Goal: Task Accomplishment & Management: Complete application form

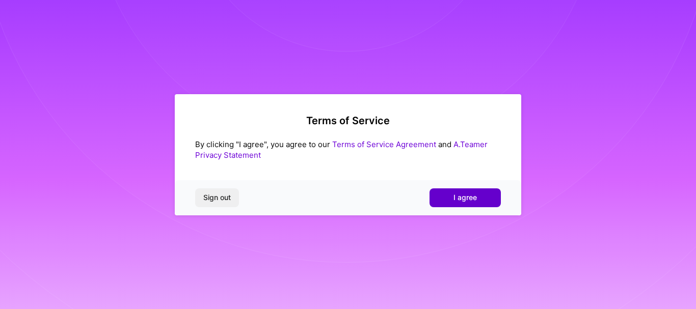
click at [470, 191] on button "I agree" at bounding box center [465, 198] width 71 height 18
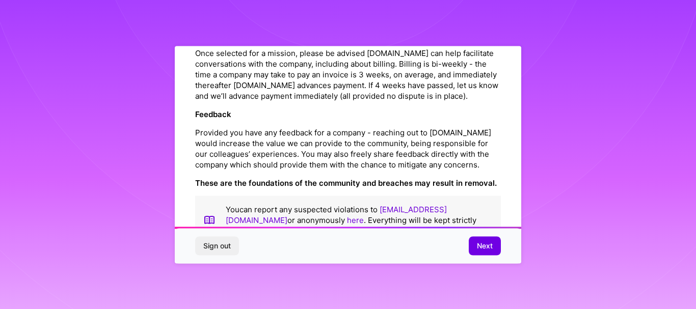
scroll to position [1227, 0]
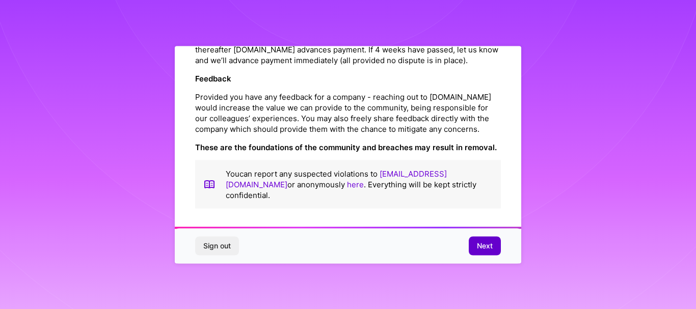
click at [481, 245] on span "Next" at bounding box center [485, 246] width 16 height 10
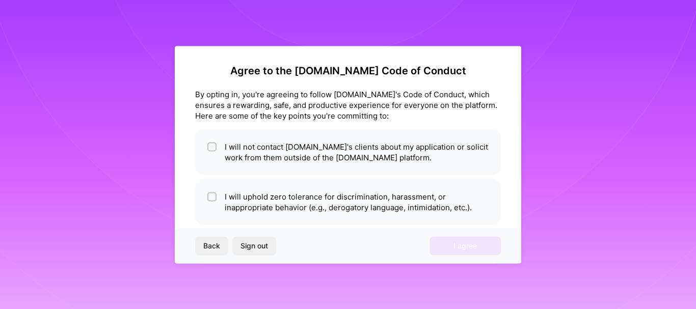
scroll to position [0, 0]
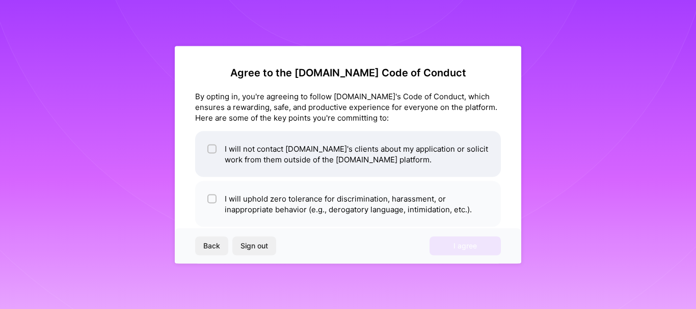
click at [213, 148] on input "checkbox" at bounding box center [212, 149] width 7 height 7
checkbox input "true"
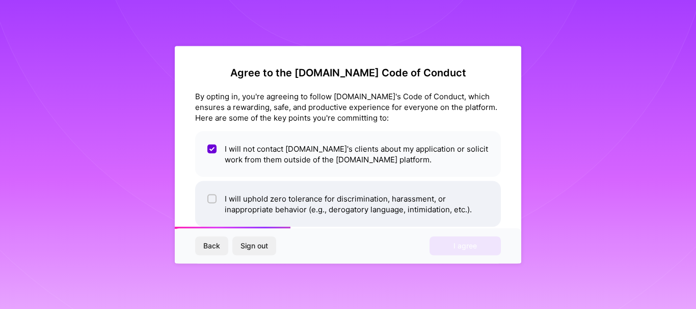
click at [212, 200] on input "checkbox" at bounding box center [212, 199] width 7 height 7
checkbox input "true"
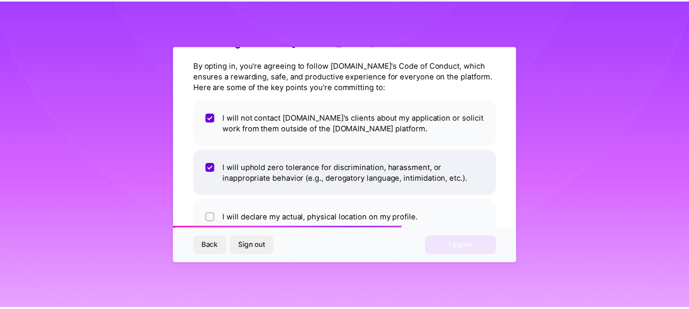
scroll to position [58, 0]
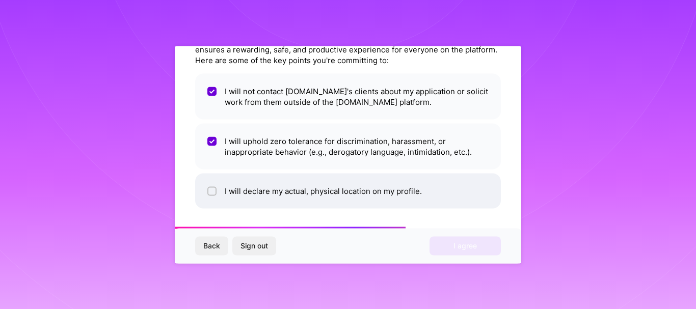
click at [210, 188] on input "checkbox" at bounding box center [212, 191] width 7 height 7
checkbox input "true"
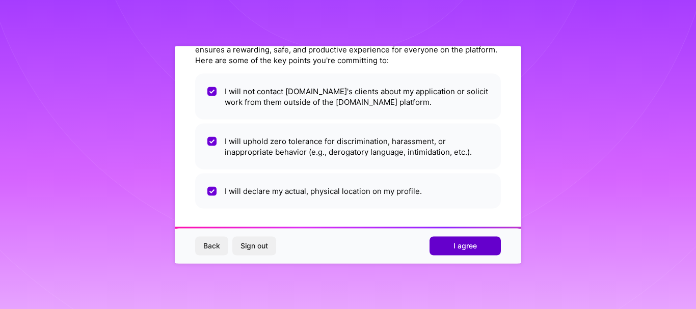
click at [450, 247] on button "I agree" at bounding box center [465, 246] width 71 height 18
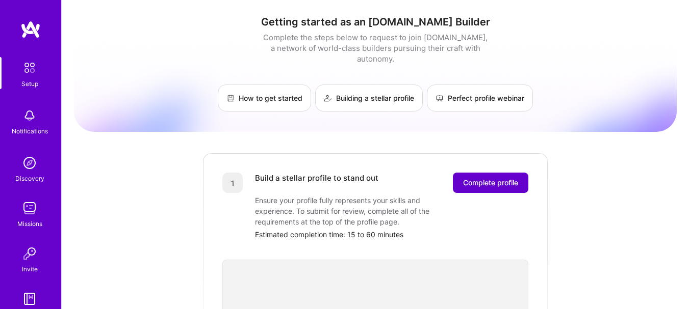
click at [513, 178] on span "Complete profile" at bounding box center [490, 183] width 55 height 10
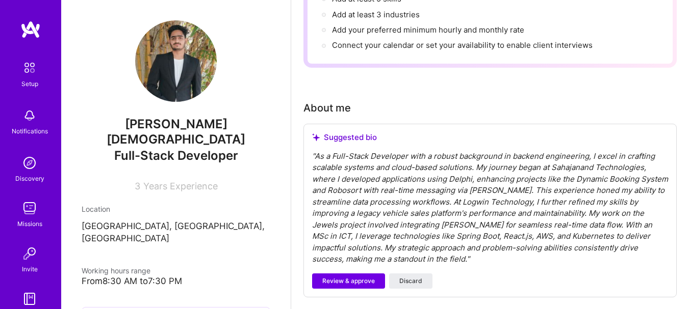
scroll to position [255, 0]
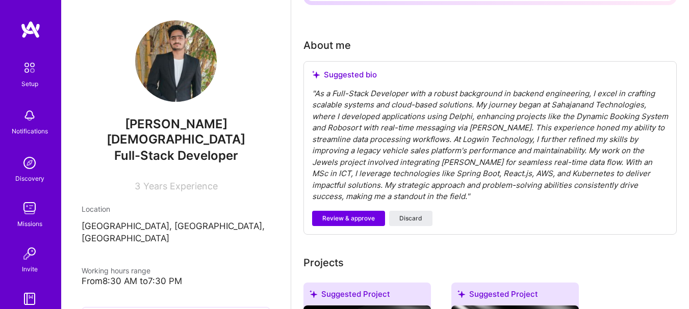
click at [372, 214] on span "Review & approve" at bounding box center [348, 218] width 52 height 9
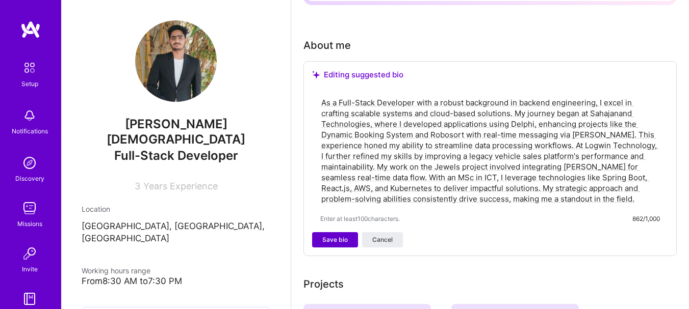
click at [349, 238] on button "Save bio" at bounding box center [335, 239] width 46 height 15
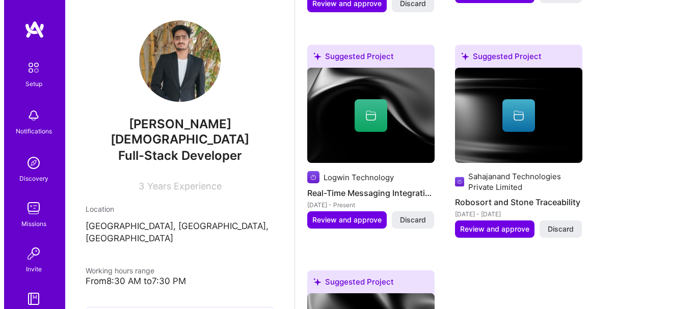
scroll to position [510, 0]
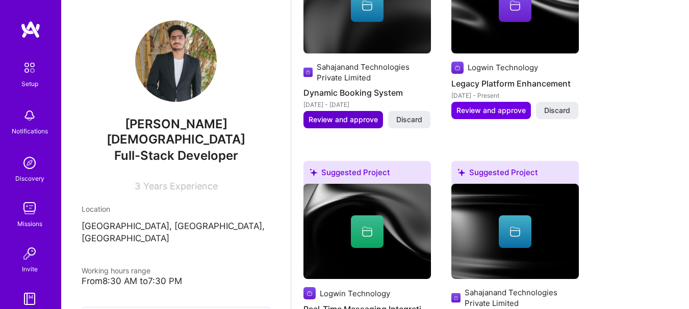
click at [333, 120] on span "Review and approve" at bounding box center [342, 120] width 69 height 10
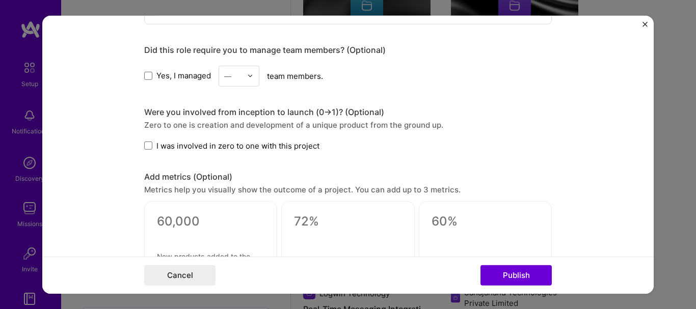
scroll to position [612, 0]
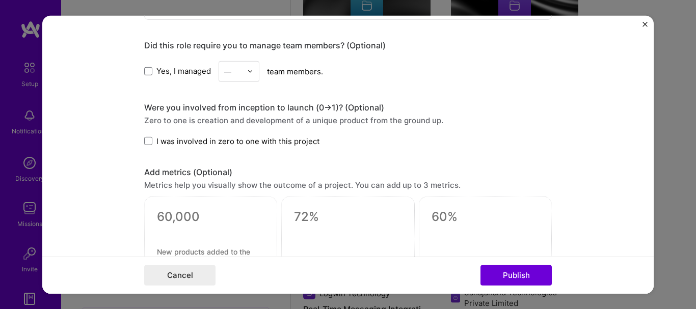
click at [647, 21] on img "Close" at bounding box center [645, 23] width 5 height 5
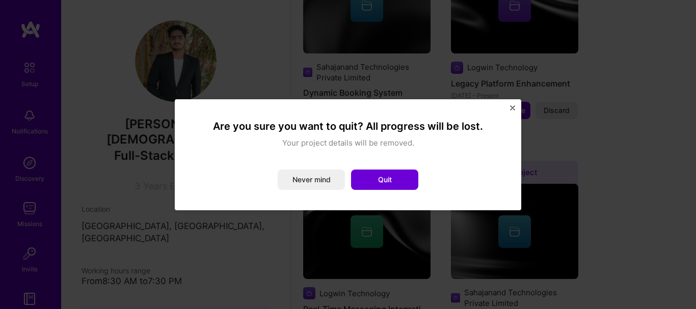
click at [513, 107] on img "Close" at bounding box center [512, 108] width 5 height 5
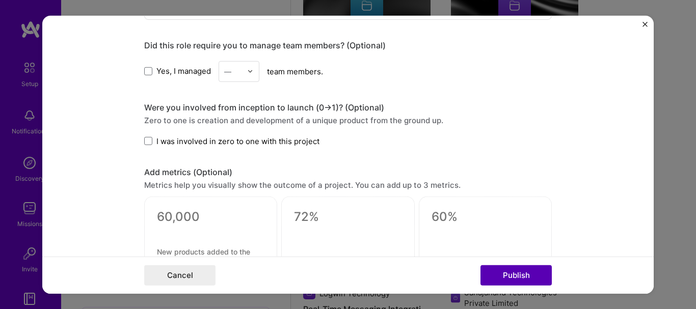
click at [492, 275] on button "Publish" at bounding box center [516, 276] width 71 height 20
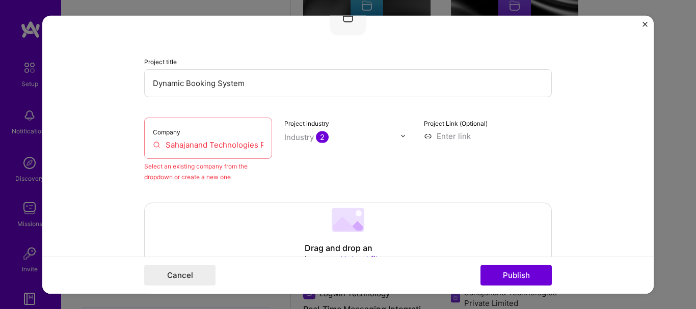
scroll to position [67, 0]
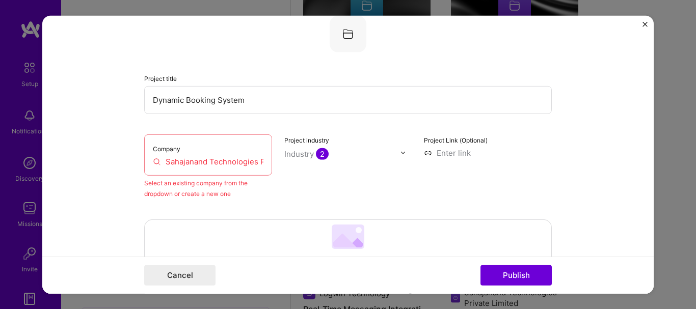
click at [320, 150] on span "2" at bounding box center [322, 154] width 13 height 12
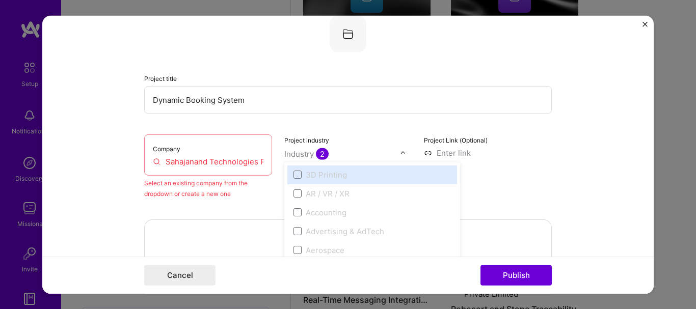
scroll to position [519, 0]
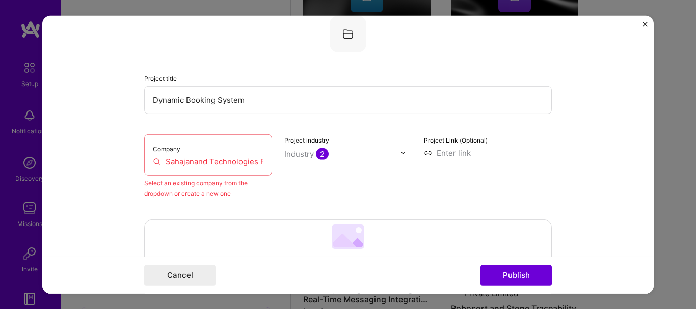
click at [212, 159] on input "Sahajanand Technologies Private Limited" at bounding box center [208, 161] width 111 height 11
drag, startPoint x: 159, startPoint y: 162, endPoint x: 306, endPoint y: 171, distance: 148.1
click at [306, 171] on div "Company Sahajanand Technologies Private Limited Select an existing company from…" at bounding box center [348, 166] width 408 height 65
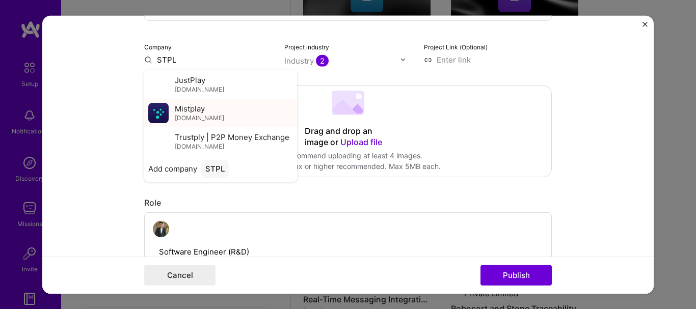
scroll to position [169, 0]
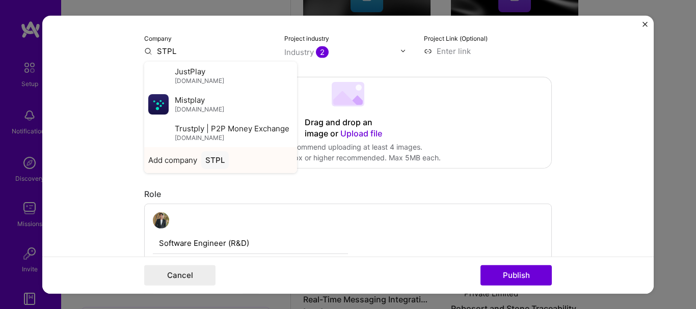
type input "STPL"
click at [196, 156] on div "Add company STPL" at bounding box center [220, 160] width 153 height 26
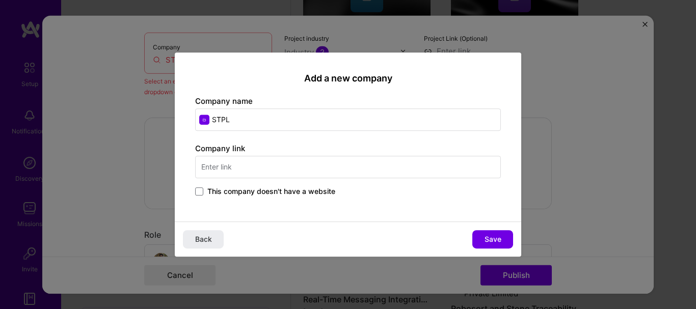
click at [255, 171] on input "text" at bounding box center [348, 167] width 306 height 22
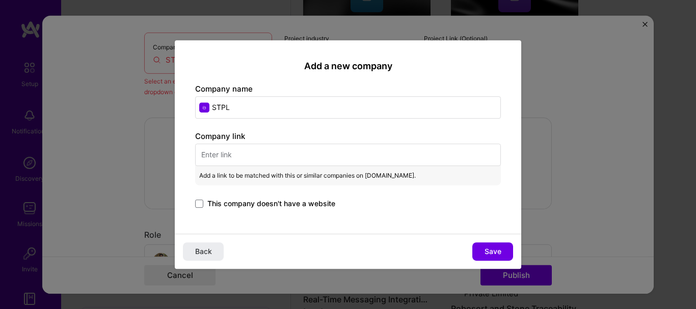
paste input "[URL][DOMAIN_NAME]"
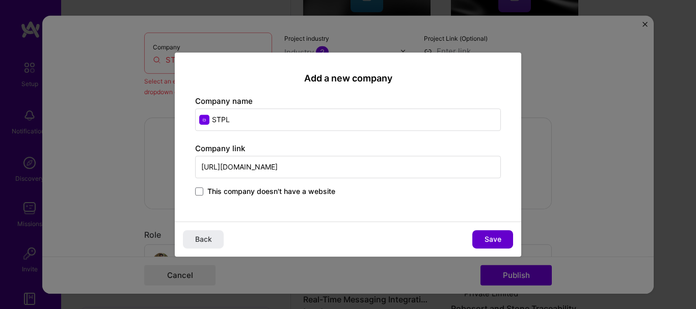
type input "[URL][DOMAIN_NAME]"
click at [486, 234] on span "Save" at bounding box center [493, 239] width 17 height 10
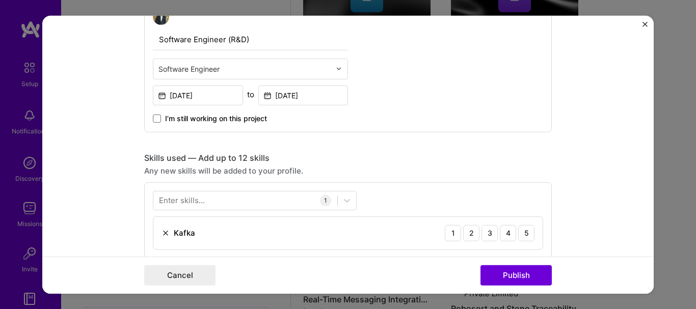
scroll to position [424, 0]
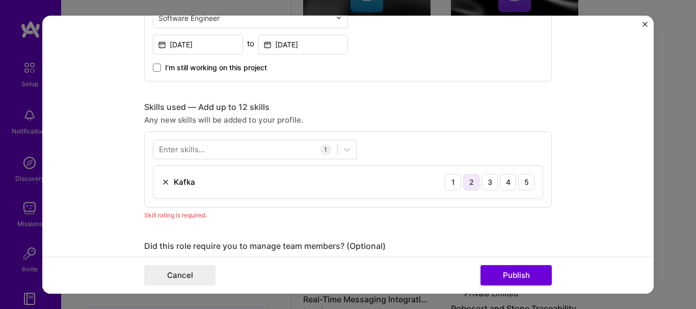
click at [464, 182] on div "2" at bounding box center [471, 182] width 16 height 16
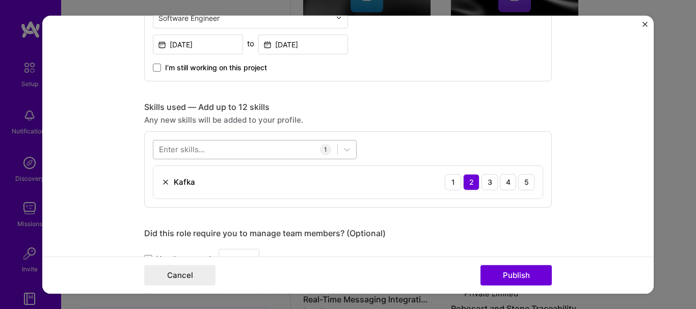
click at [273, 149] on div at bounding box center [245, 149] width 184 height 17
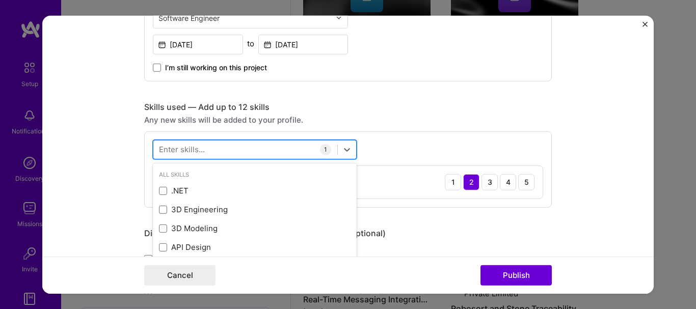
scroll to position [530, 0]
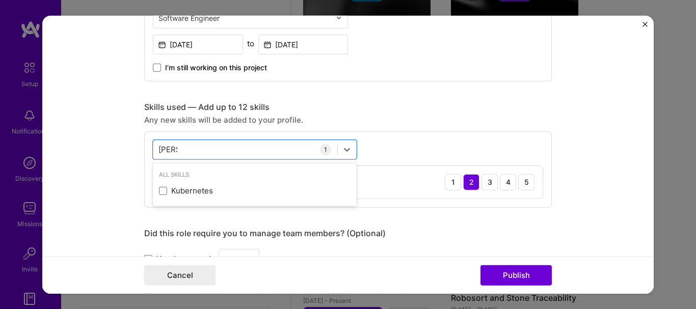
click at [277, 201] on div "All Skills Kubernetes" at bounding box center [255, 184] width 204 height 39
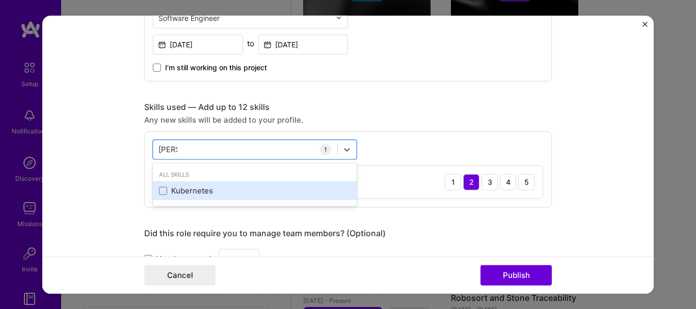
click at [274, 184] on div "Kubernetes" at bounding box center [255, 190] width 204 height 19
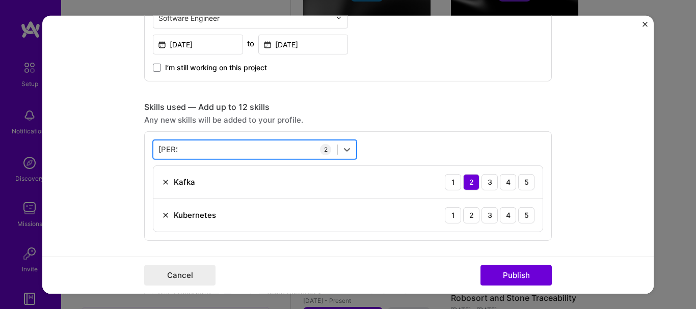
click at [262, 142] on div "[PERSON_NAME] [PERSON_NAME]" at bounding box center [245, 149] width 184 height 17
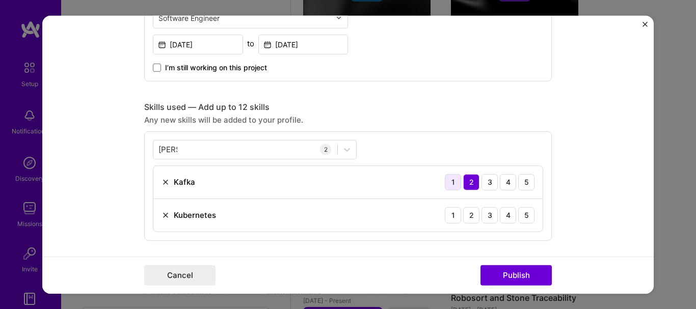
click at [453, 181] on div "1" at bounding box center [453, 182] width 16 height 16
click at [241, 139] on div "[PERSON_NAME] [PERSON_NAME] 2 [PERSON_NAME] 1 2 3 4 5 Kubernetes 1 2 3 4 5" at bounding box center [348, 186] width 408 height 110
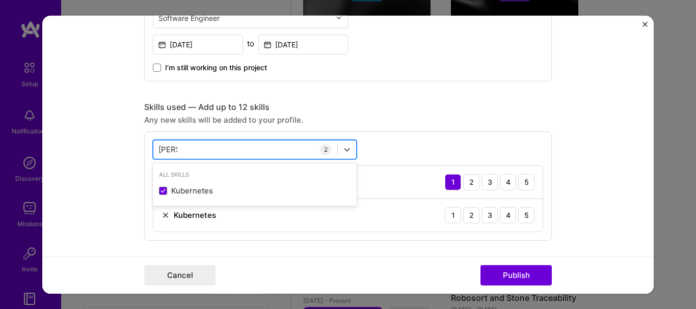
click at [242, 147] on div "[PERSON_NAME] [PERSON_NAME]" at bounding box center [245, 149] width 184 height 17
type input "k"
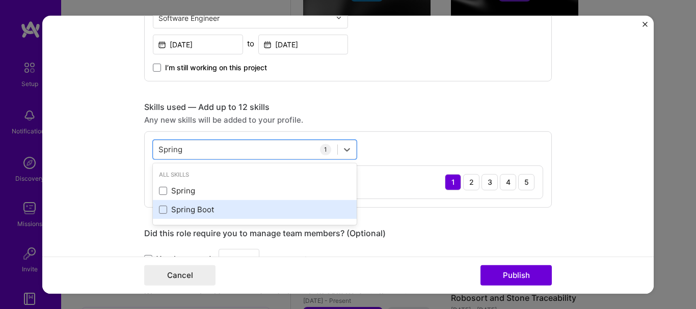
click at [220, 215] on div "Spring Boot" at bounding box center [255, 209] width 192 height 11
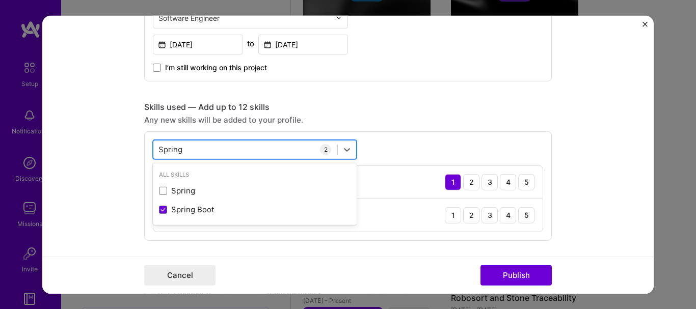
click at [213, 150] on div "Spring Spring" at bounding box center [245, 149] width 184 height 17
type input "S"
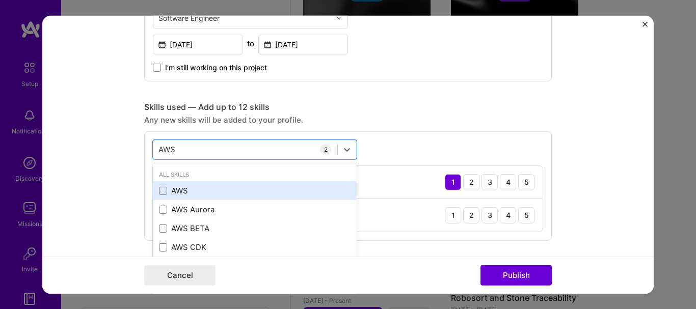
click at [210, 187] on div "AWS" at bounding box center [255, 191] width 192 height 11
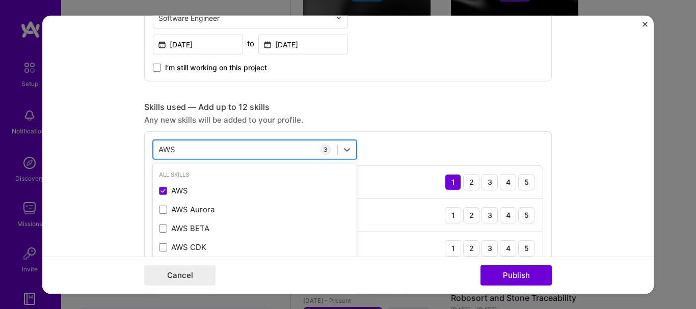
click at [209, 146] on div "AWS AWS" at bounding box center [245, 149] width 184 height 17
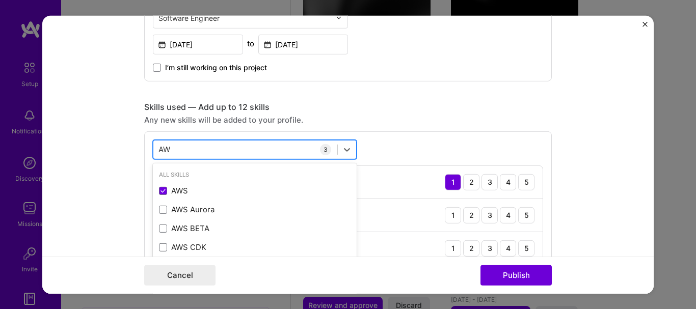
scroll to position [541, 0]
type input "A"
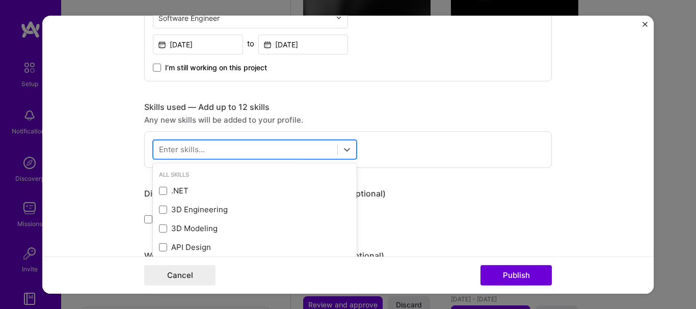
click at [210, 148] on div at bounding box center [245, 149] width 184 height 17
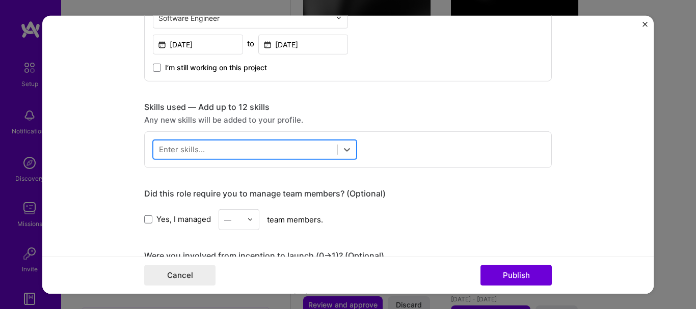
click at [269, 150] on div at bounding box center [245, 149] width 184 height 17
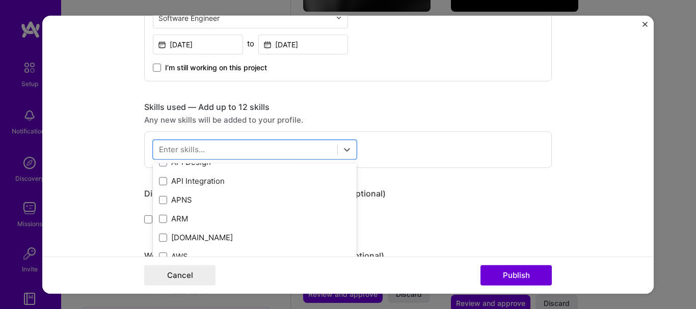
scroll to position [102, 0]
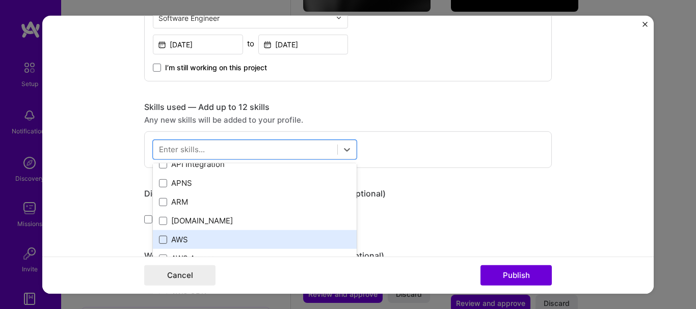
click at [161, 241] on span at bounding box center [163, 240] width 8 height 8
click at [0, 0] on input "checkbox" at bounding box center [0, 0] width 0 height 0
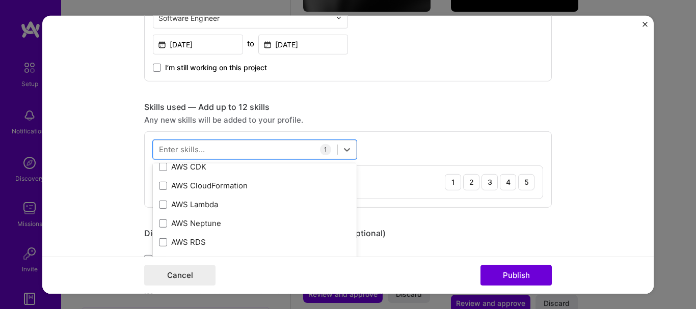
scroll to position [255, 0]
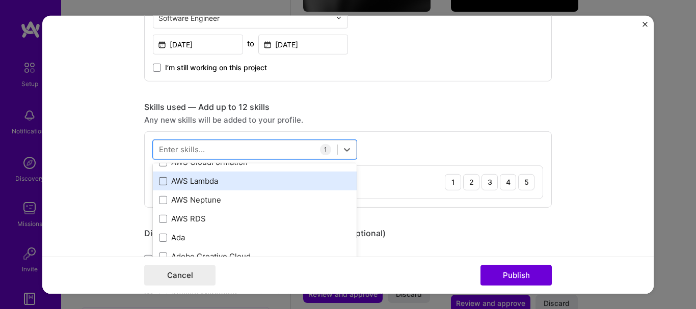
click at [161, 185] on span at bounding box center [163, 181] width 8 height 8
click at [0, 0] on input "checkbox" at bounding box center [0, 0] width 0 height 0
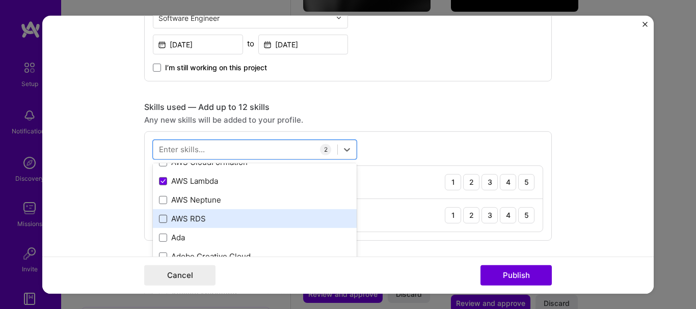
click at [159, 220] on span at bounding box center [163, 219] width 8 height 8
click at [0, 0] on input "checkbox" at bounding box center [0, 0] width 0 height 0
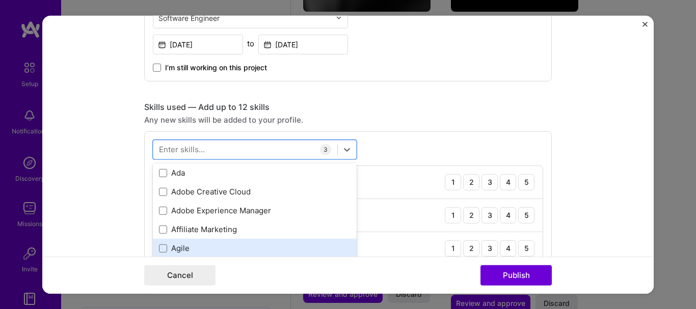
scroll to position [357, 0]
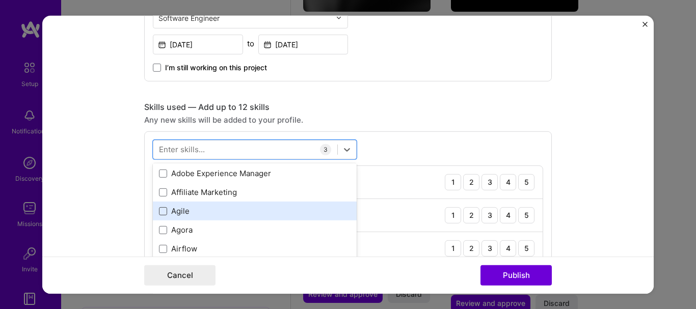
click at [159, 210] on span at bounding box center [163, 211] width 8 height 8
click at [0, 0] on input "checkbox" at bounding box center [0, 0] width 0 height 0
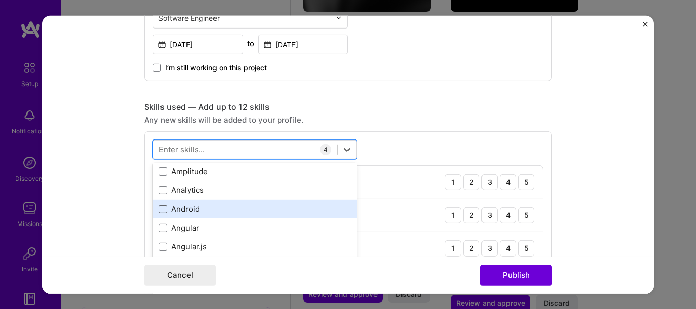
scroll to position [459, 0]
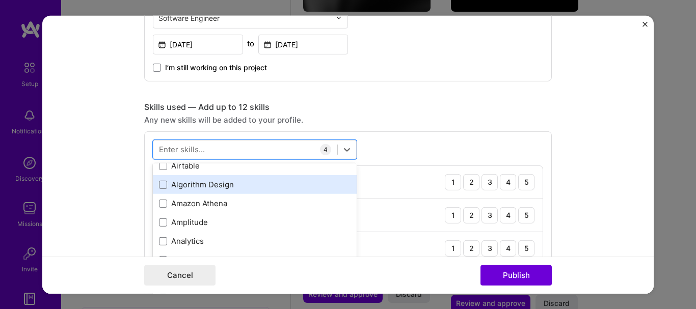
click at [162, 190] on div "Algorithm Design" at bounding box center [255, 184] width 192 height 11
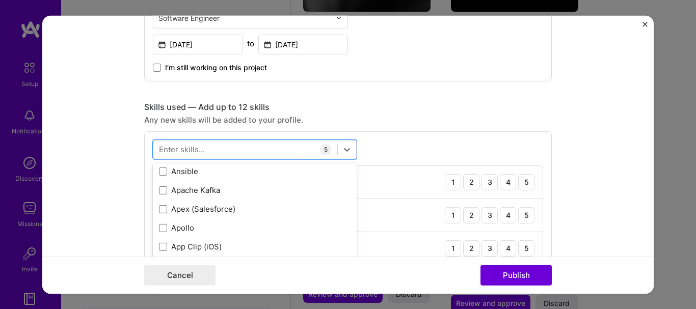
scroll to position [612, 0]
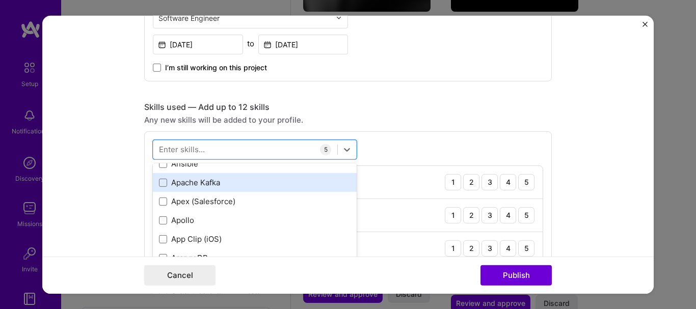
click at [162, 189] on div "Apache Kafka" at bounding box center [255, 182] width 204 height 19
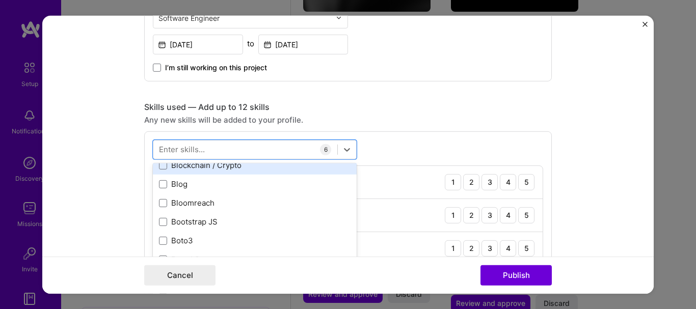
scroll to position [1019, 0]
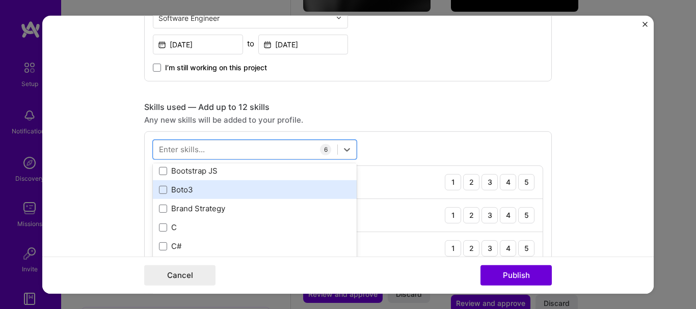
click at [164, 194] on div "Boto3" at bounding box center [255, 190] width 192 height 11
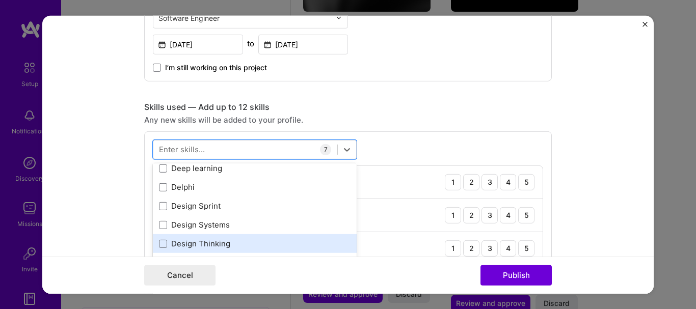
scroll to position [1835, 0]
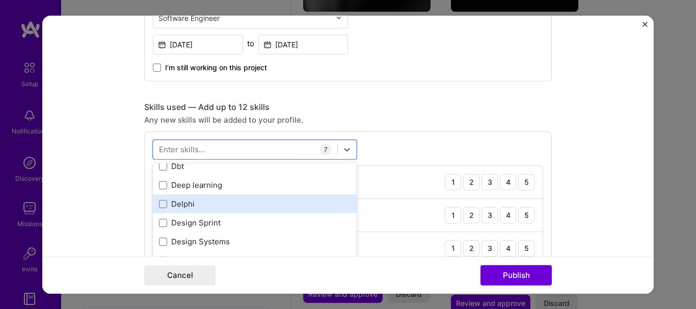
click at [164, 199] on div "Delphi" at bounding box center [255, 204] width 192 height 11
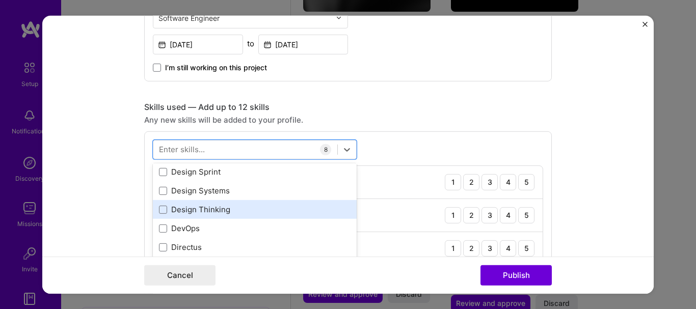
scroll to position [1937, 0]
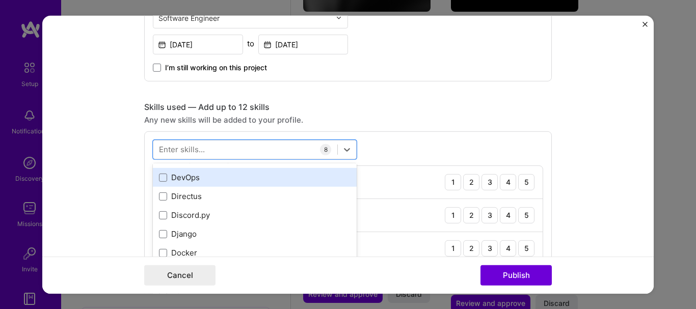
click at [182, 173] on div "DevOps" at bounding box center [255, 177] width 192 height 11
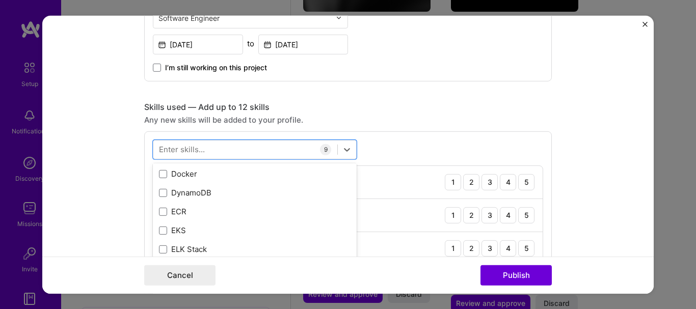
scroll to position [2039, 0]
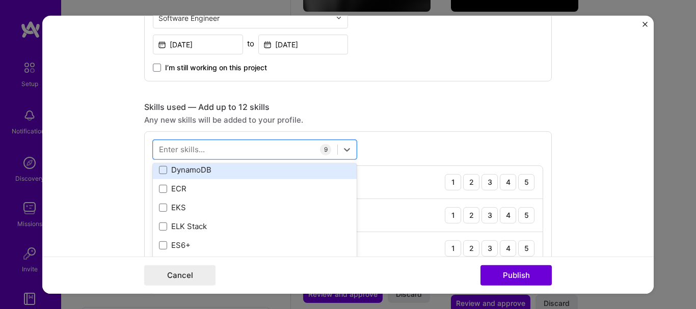
click at [184, 170] on div "DynamoDB" at bounding box center [255, 170] width 192 height 11
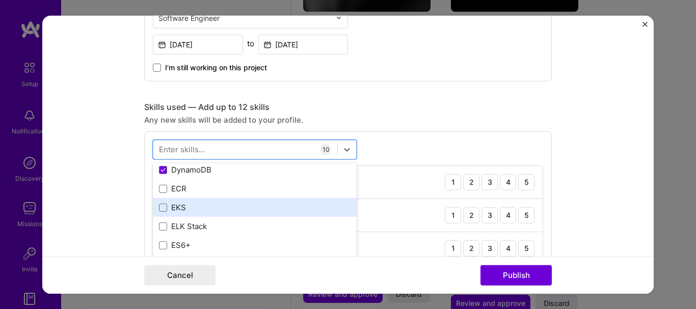
click at [176, 205] on div "EKS" at bounding box center [255, 207] width 192 height 11
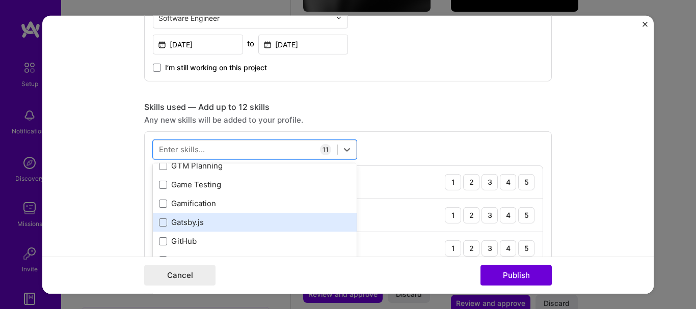
scroll to position [2701, 0]
click at [187, 224] on div "GitHub" at bounding box center [255, 224] width 192 height 11
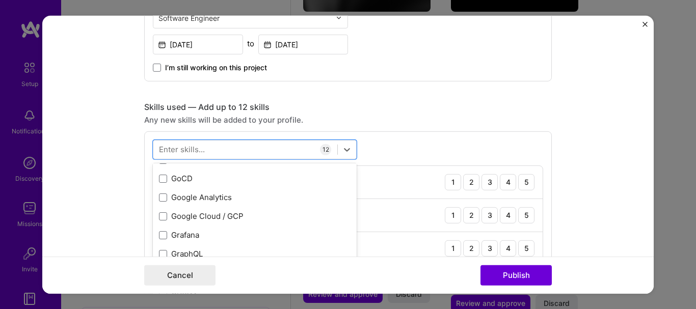
scroll to position [2854, 0]
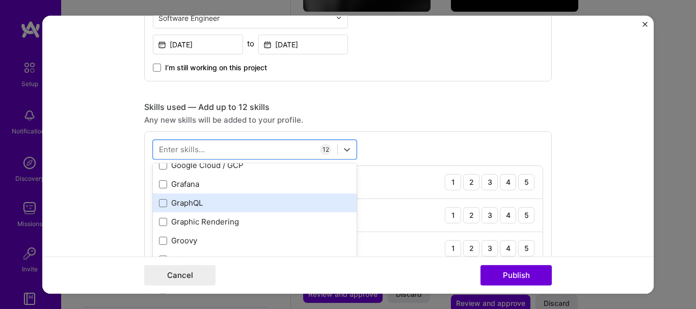
click at [180, 197] on div "GraphQL" at bounding box center [255, 203] width 204 height 19
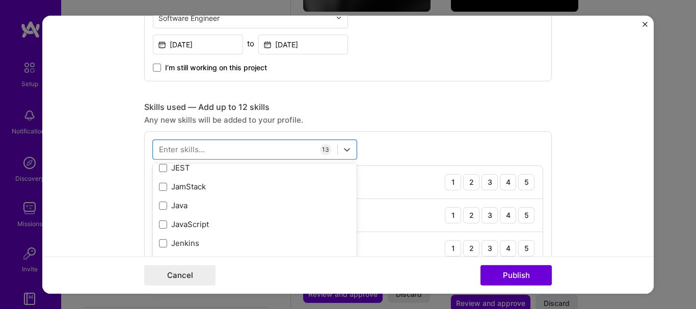
scroll to position [3262, 0]
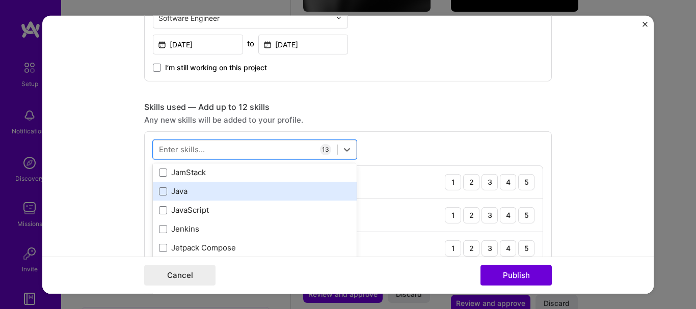
click at [177, 189] on div "Java" at bounding box center [255, 191] width 192 height 11
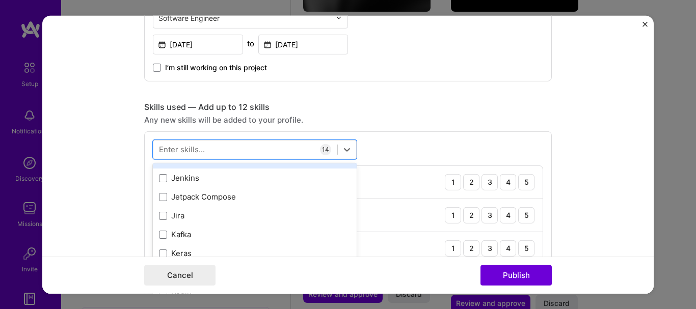
scroll to position [3364, 0]
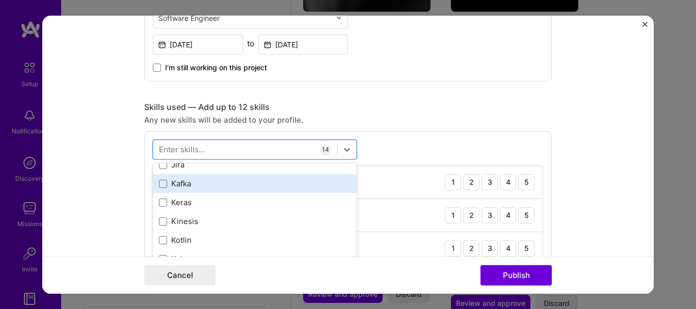
click at [176, 182] on div "Kafka" at bounding box center [255, 183] width 192 height 11
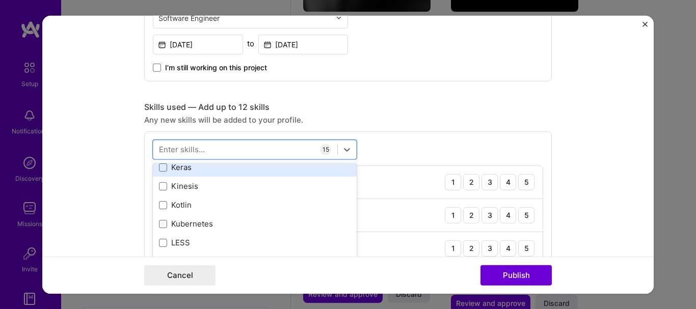
scroll to position [3415, 0]
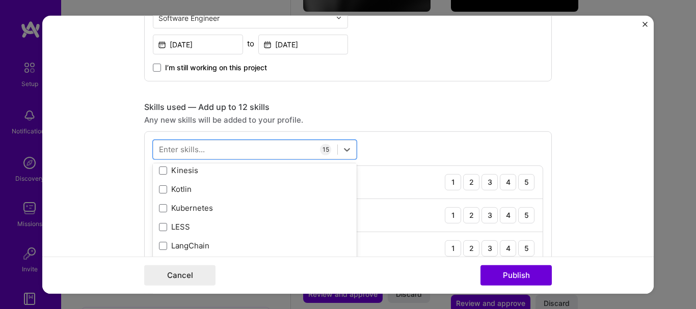
click at [180, 212] on div "Kubernetes" at bounding box center [255, 208] width 192 height 11
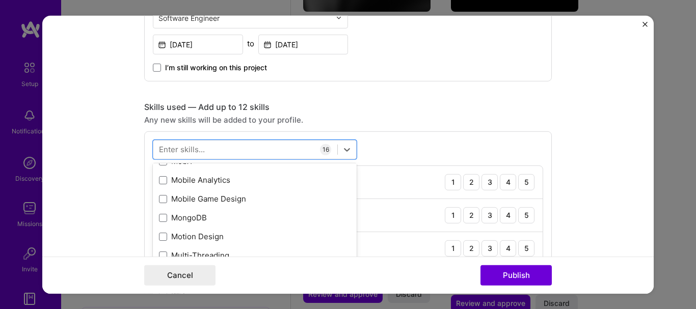
scroll to position [3975, 0]
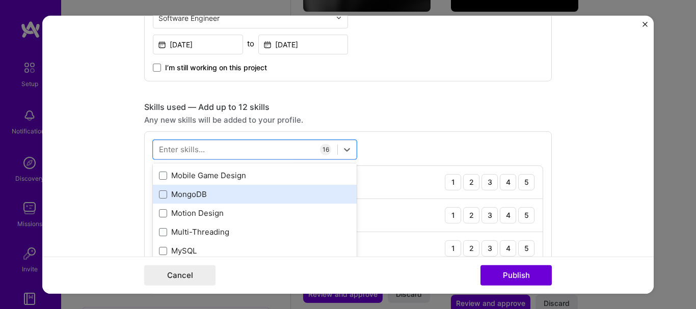
click at [176, 191] on div "MongoDB" at bounding box center [255, 194] width 192 height 11
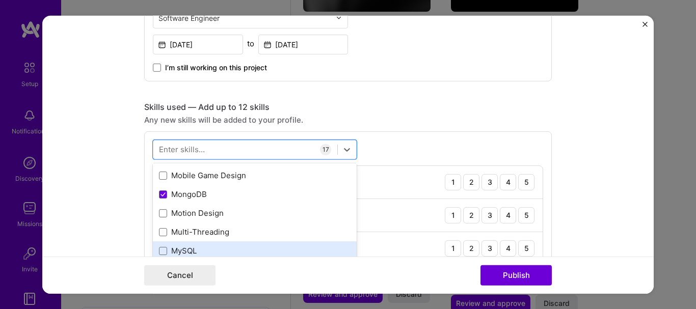
click at [177, 251] on div "MySQL" at bounding box center [255, 251] width 192 height 11
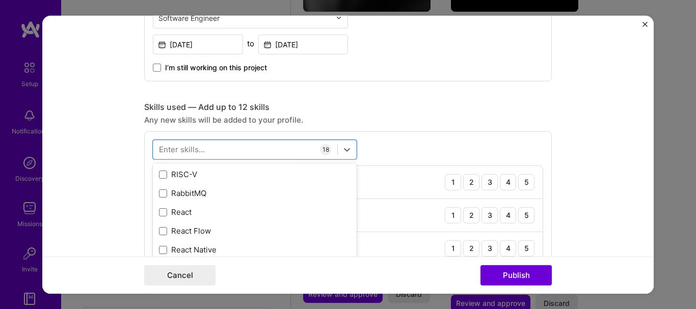
scroll to position [4944, 0]
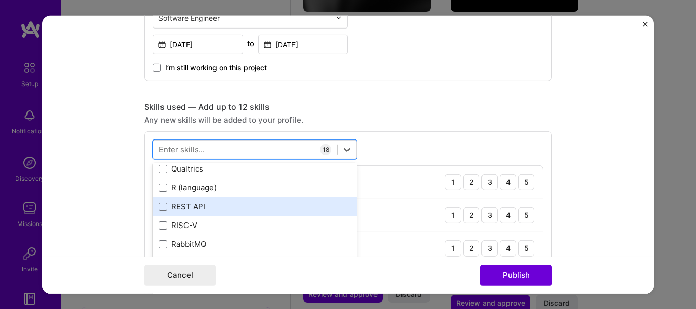
click at [182, 205] on div "REST API" at bounding box center [255, 206] width 192 height 11
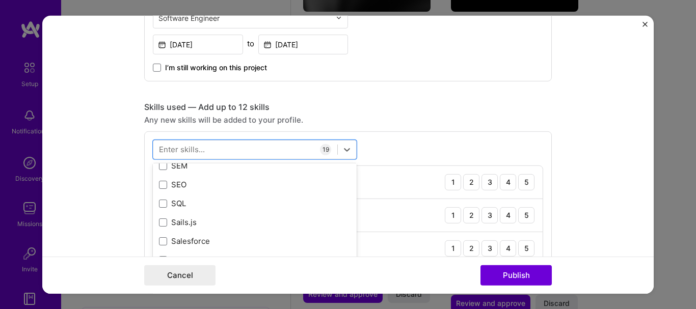
scroll to position [5454, 0]
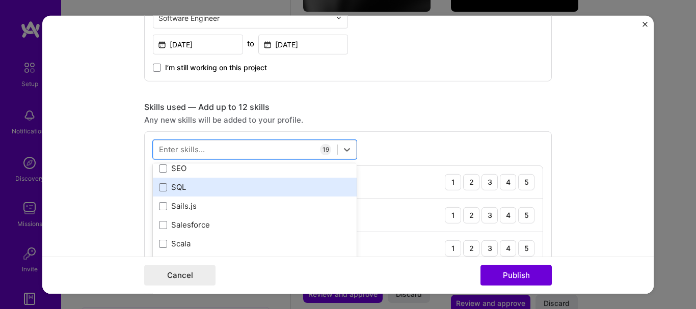
click at [179, 195] on div "SQL" at bounding box center [255, 187] width 204 height 19
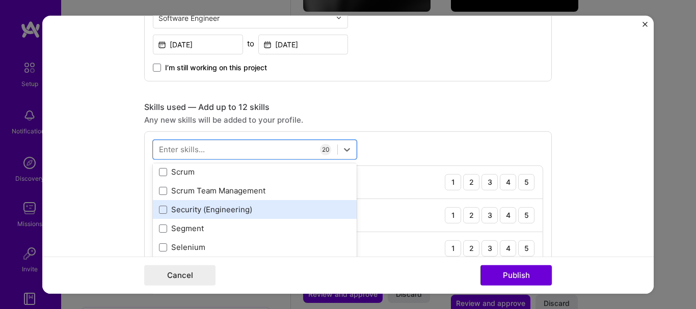
scroll to position [5504, 0]
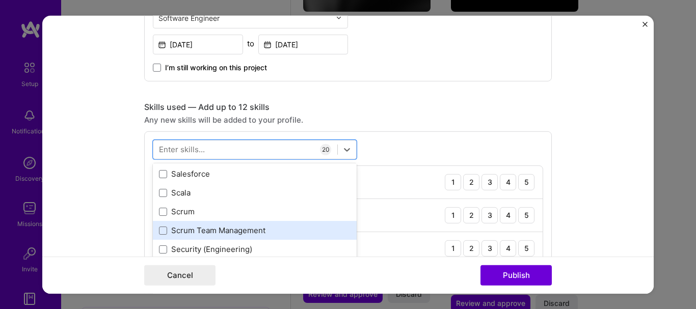
click at [194, 230] on div "Scrum Team Management" at bounding box center [255, 230] width 192 height 11
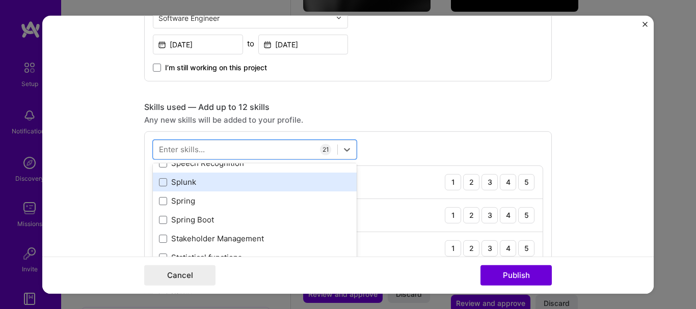
scroll to position [5963, 0]
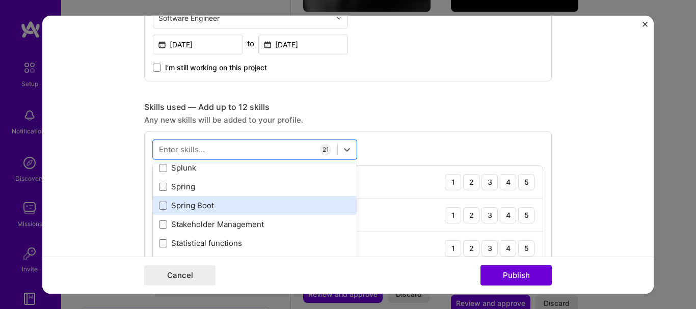
click at [187, 200] on div "Spring Boot" at bounding box center [255, 205] width 204 height 19
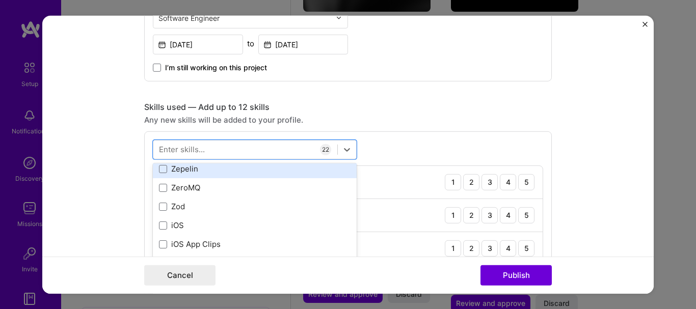
scroll to position [7000, 0]
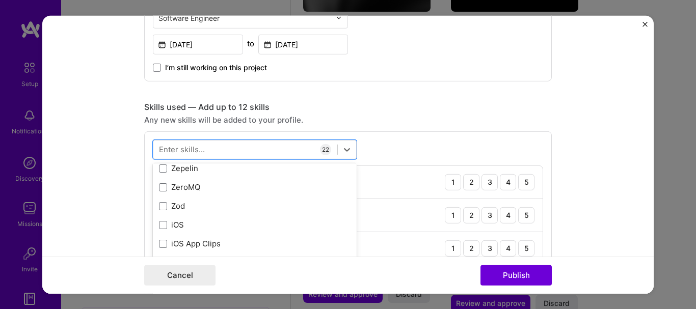
click at [466, 114] on div "Any new skills will be added to your profile." at bounding box center [348, 119] width 408 height 11
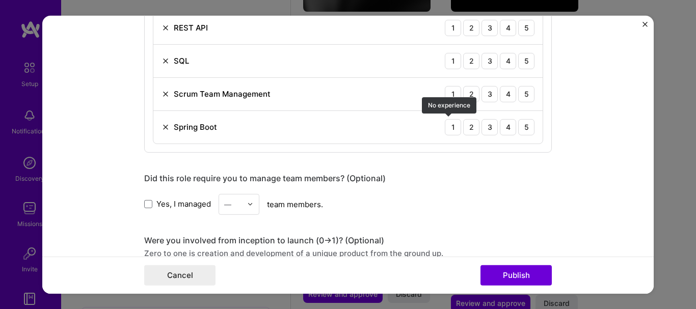
scroll to position [1290, 0]
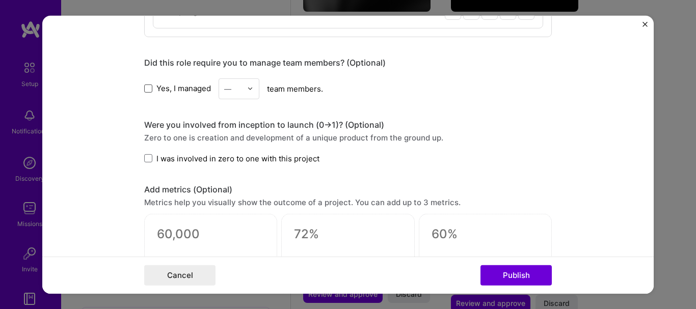
click at [144, 92] on span at bounding box center [148, 89] width 8 height 8
click at [0, 0] on input "Yes, I managed" at bounding box center [0, 0] width 0 height 0
click at [248, 88] on img at bounding box center [250, 89] width 6 height 6
click at [234, 144] on div "3" at bounding box center [239, 153] width 35 height 19
click at [145, 159] on span at bounding box center [148, 158] width 8 height 8
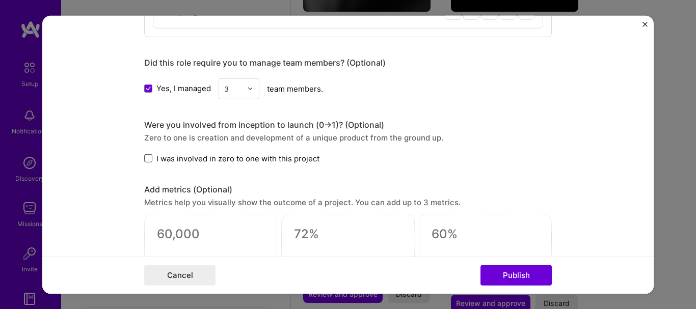
click at [0, 0] on input "I was involved in zero to one with this project" at bounding box center [0, 0] width 0 height 0
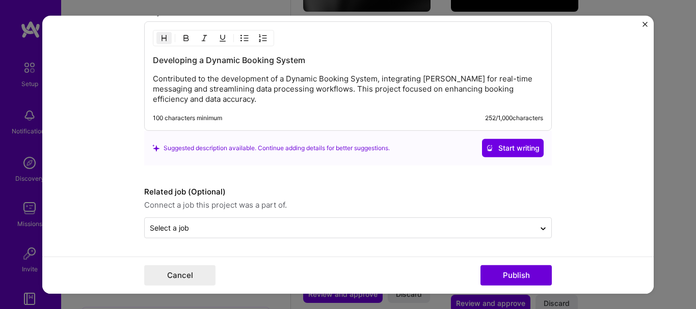
scroll to position [1601, 0]
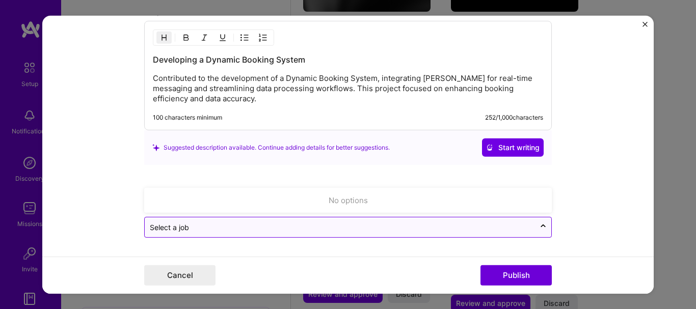
click at [243, 218] on div "Select a job" at bounding box center [340, 228] width 390 height 20
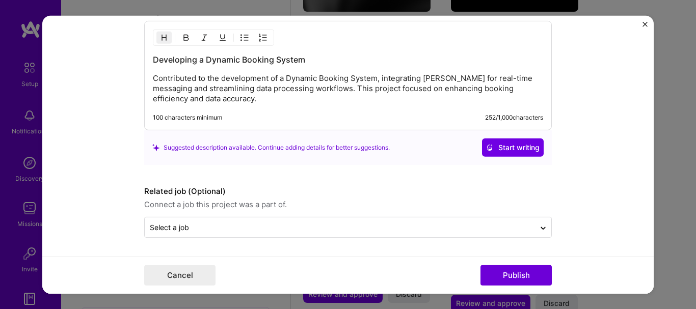
click at [513, 276] on button "Publish" at bounding box center [516, 276] width 71 height 20
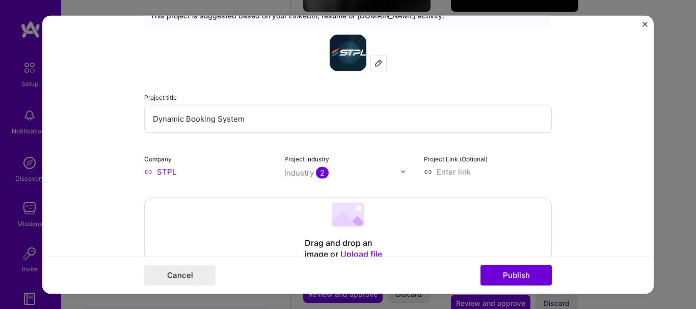
scroll to position [153, 0]
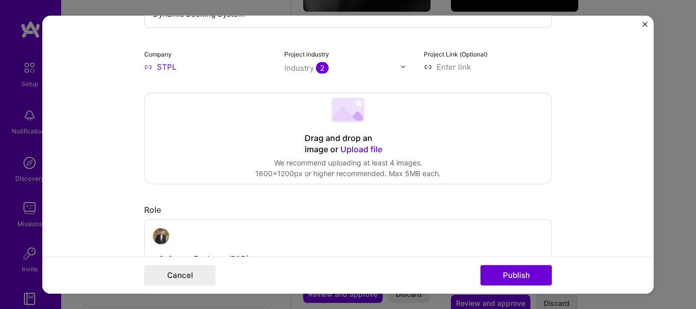
click at [355, 64] on input "text" at bounding box center [342, 67] width 116 height 11
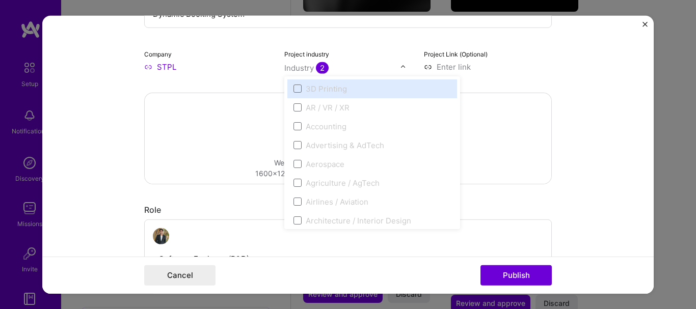
click at [393, 69] on input "text" at bounding box center [342, 67] width 116 height 11
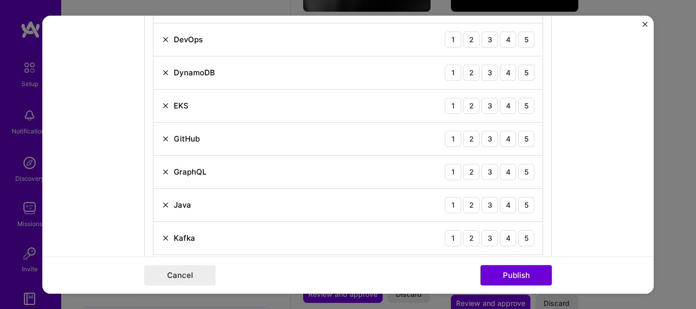
scroll to position [917, 0]
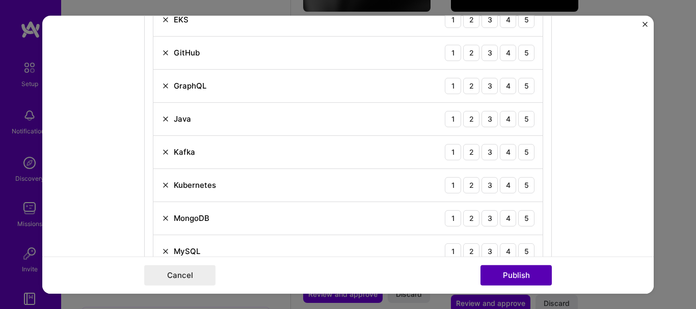
click at [514, 278] on button "Publish" at bounding box center [516, 276] width 71 height 20
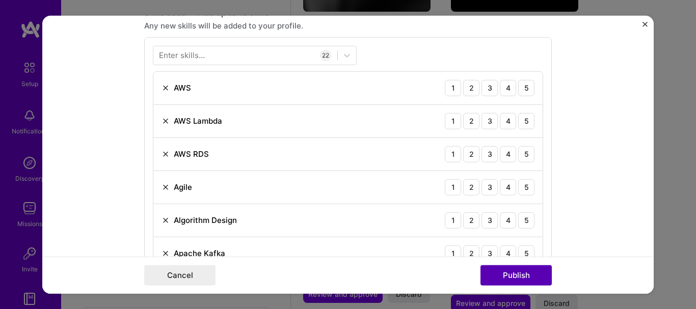
scroll to position [510, 0]
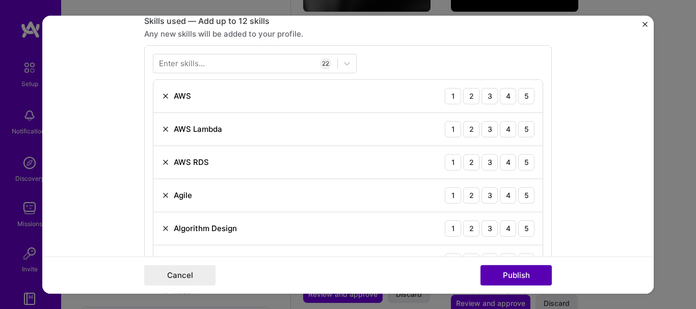
click at [514, 278] on button "Publish" at bounding box center [516, 276] width 71 height 20
click at [162, 131] on img at bounding box center [166, 129] width 8 height 8
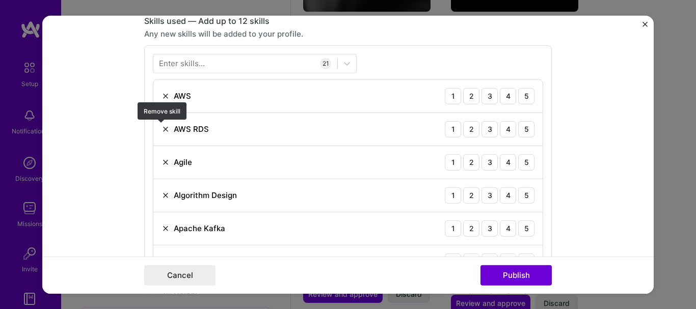
click at [162, 127] on img at bounding box center [166, 129] width 8 height 8
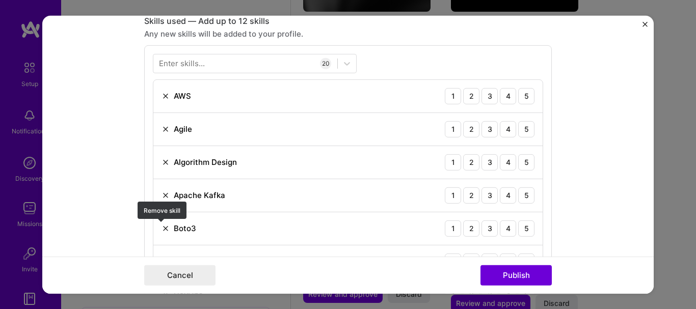
click at [162, 227] on img at bounding box center [166, 228] width 8 height 8
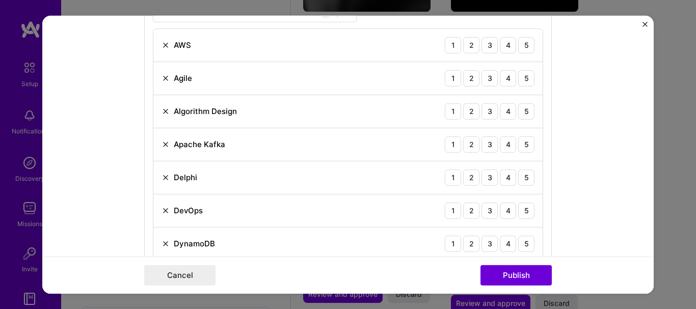
scroll to position [612, 0]
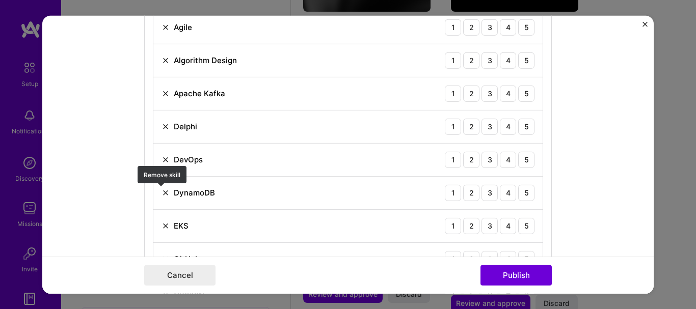
click at [162, 191] on img at bounding box center [166, 193] width 8 height 8
click at [162, 189] on img at bounding box center [166, 193] width 8 height 8
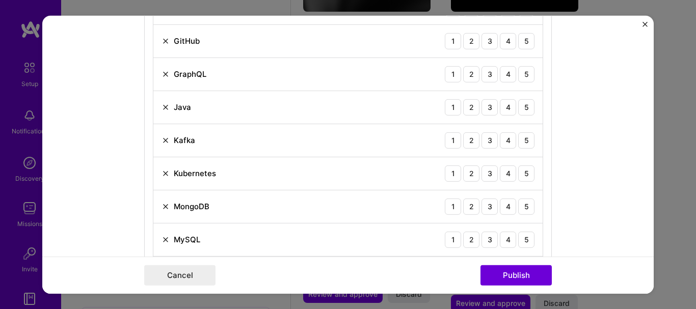
scroll to position [765, 0]
click at [163, 207] on img at bounding box center [166, 205] width 8 height 8
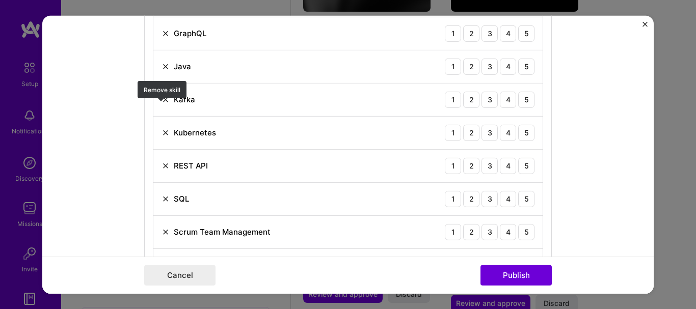
scroll to position [866, 0]
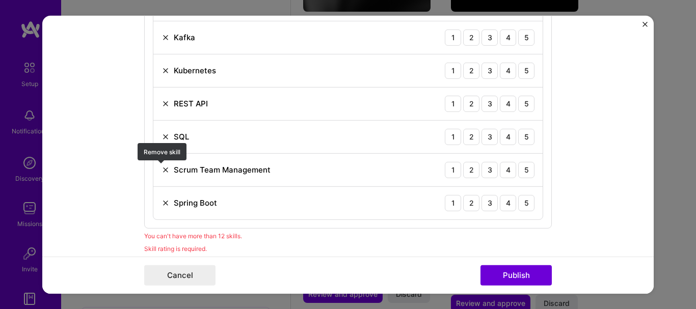
click at [163, 172] on img at bounding box center [166, 170] width 8 height 8
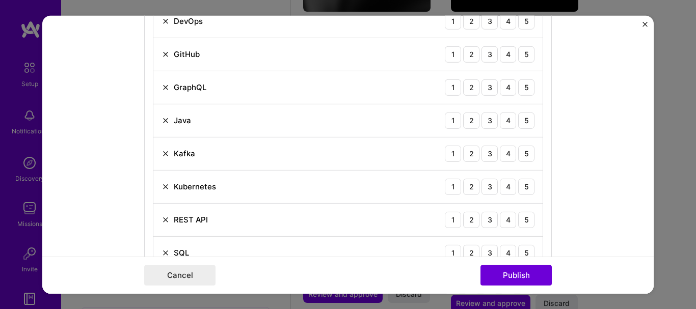
scroll to position [765, 0]
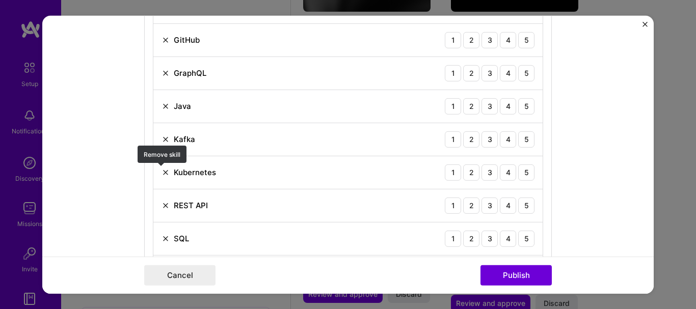
click at [162, 169] on img at bounding box center [166, 172] width 8 height 8
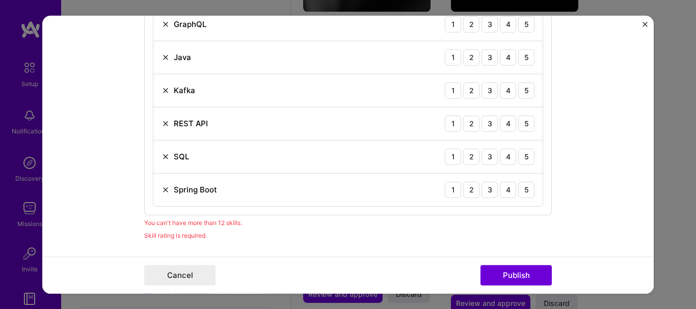
scroll to position [815, 0]
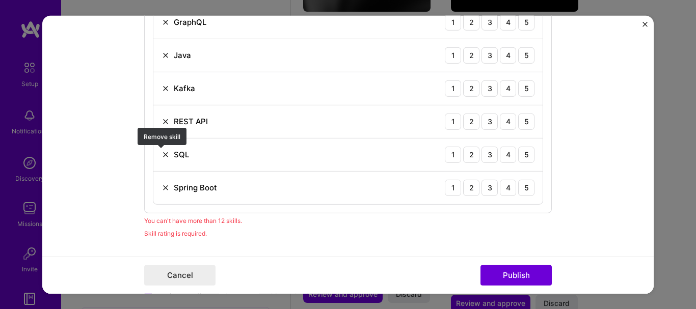
click at [162, 155] on img at bounding box center [166, 154] width 8 height 8
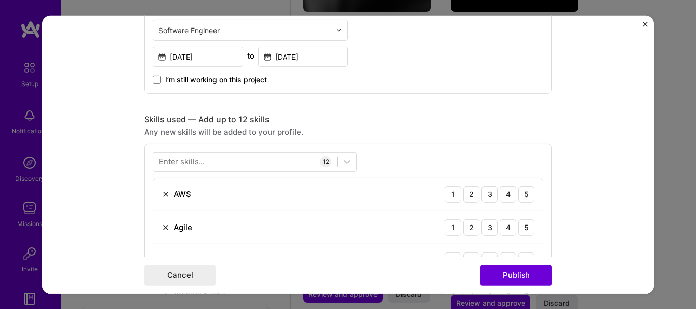
scroll to position [408, 0]
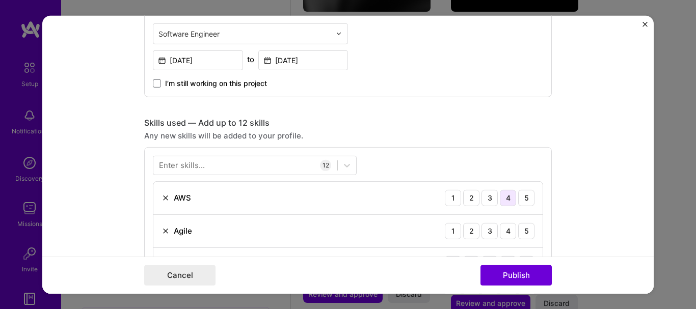
click at [503, 200] on div "4" at bounding box center [508, 198] width 16 height 16
click at [502, 231] on div "4" at bounding box center [508, 231] width 16 height 16
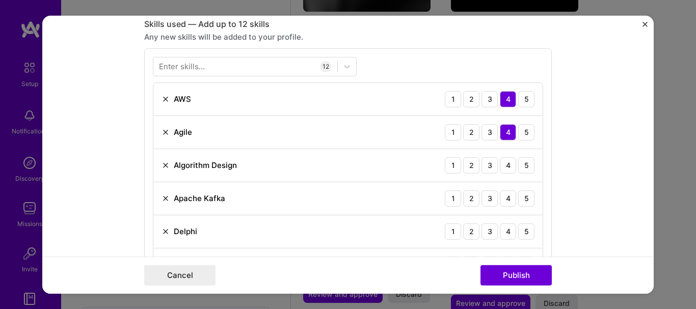
scroll to position [510, 0]
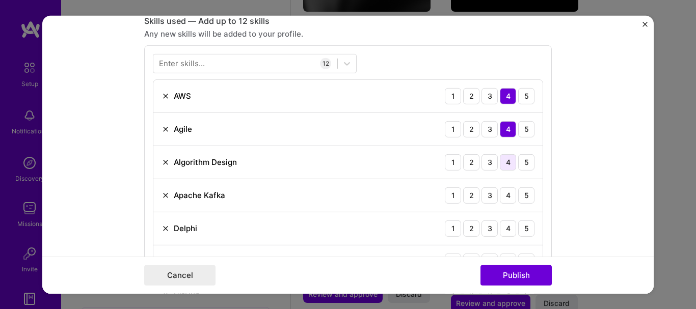
click at [505, 161] on div "4" at bounding box center [508, 162] width 16 height 16
click at [507, 196] on div "4" at bounding box center [508, 195] width 16 height 16
click at [490, 230] on div "3" at bounding box center [490, 228] width 16 height 16
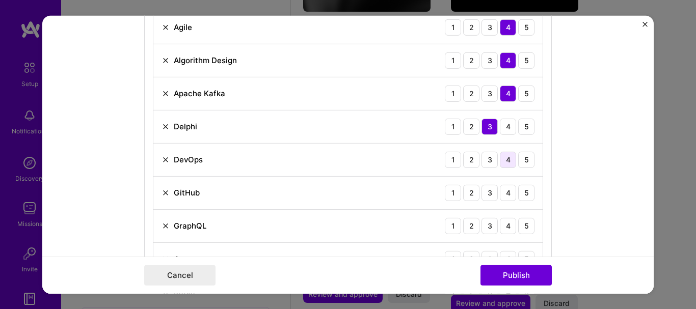
click at [501, 162] on div "4" at bounding box center [508, 159] width 16 height 16
click at [521, 194] on div "5" at bounding box center [526, 193] width 16 height 16
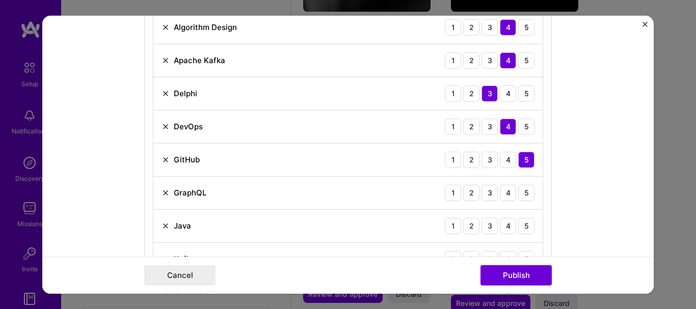
scroll to position [663, 0]
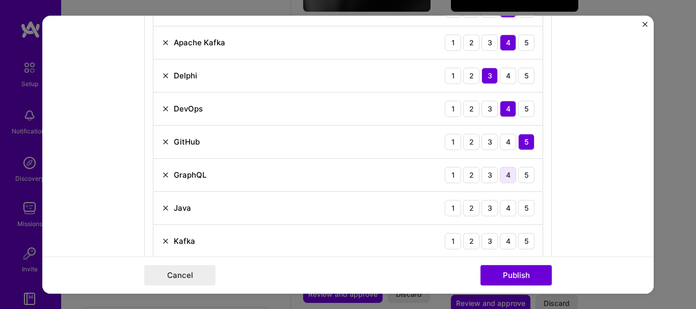
click at [500, 179] on div "4" at bounding box center [508, 175] width 16 height 16
click at [512, 203] on div "4" at bounding box center [508, 208] width 16 height 16
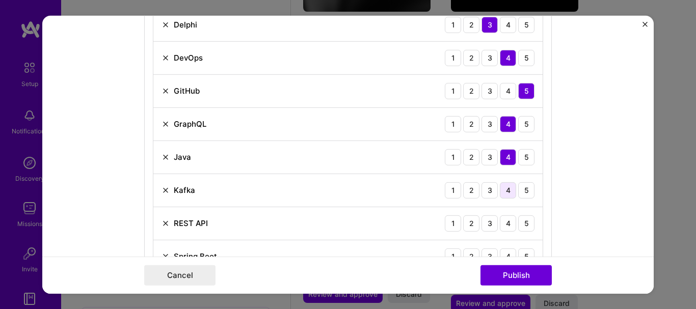
click at [505, 191] on div "4" at bounding box center [508, 190] width 16 height 16
click at [505, 220] on div "4" at bounding box center [508, 223] width 16 height 16
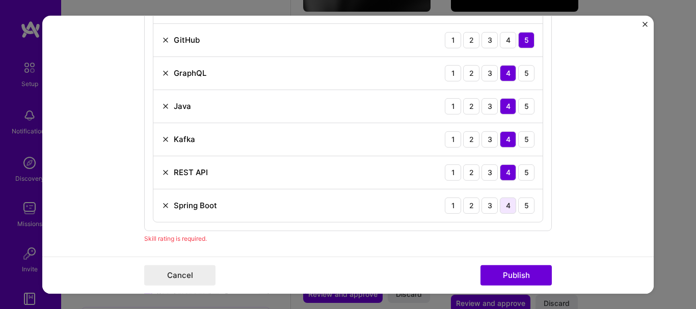
click at [503, 198] on div "4" at bounding box center [508, 205] width 16 height 16
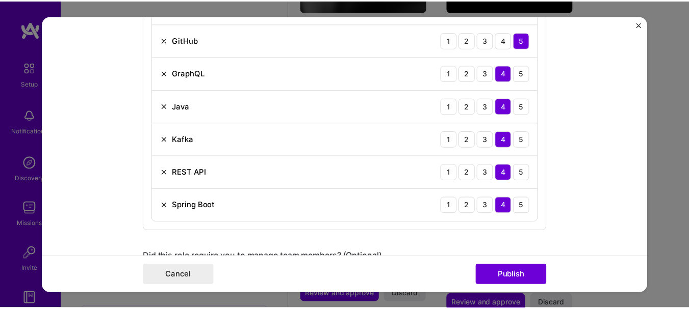
scroll to position [866, 0]
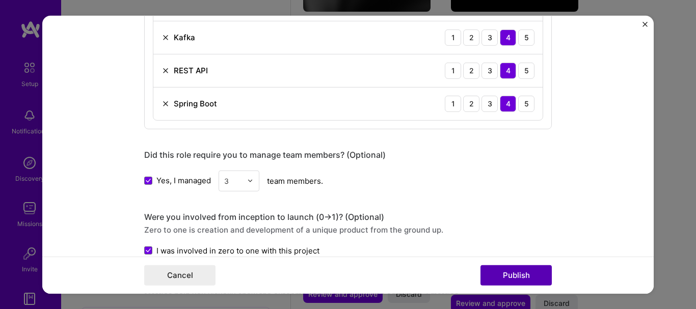
click at [518, 277] on button "Publish" at bounding box center [516, 276] width 71 height 20
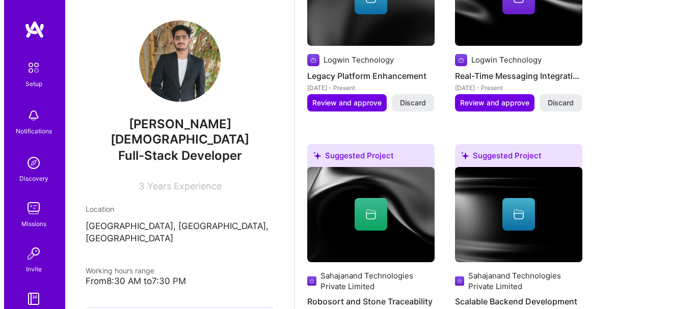
scroll to position [348, 0]
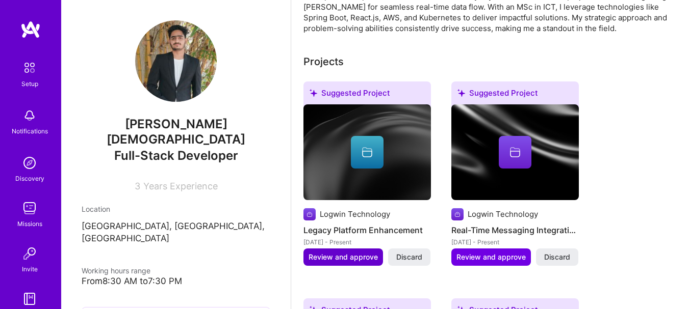
click at [344, 261] on span "Review and approve" at bounding box center [342, 257] width 69 height 10
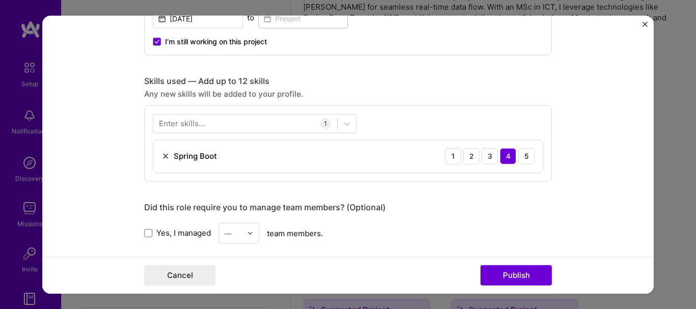
scroll to position [510, 0]
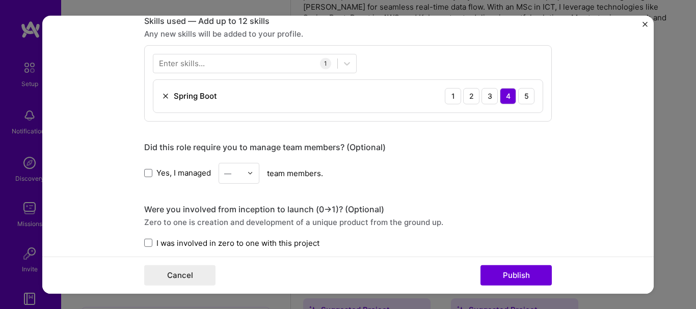
click at [186, 63] on div "Enter skills..." at bounding box center [182, 63] width 46 height 11
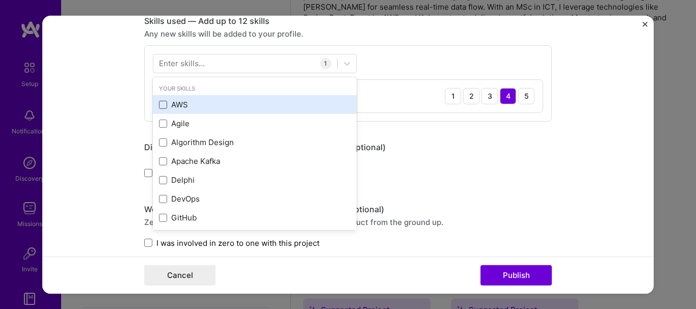
click at [163, 106] on span at bounding box center [163, 105] width 8 height 8
click at [0, 0] on input "checkbox" at bounding box center [0, 0] width 0 height 0
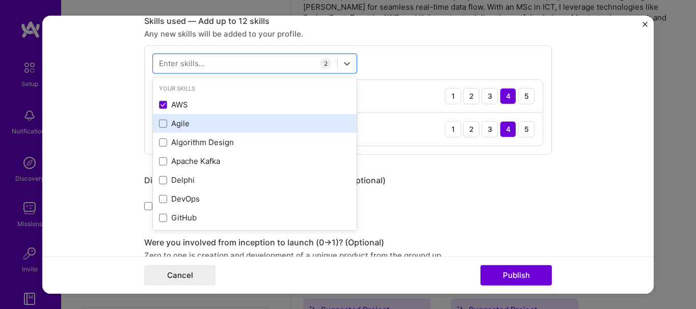
click at [166, 126] on div "Agile" at bounding box center [255, 123] width 192 height 11
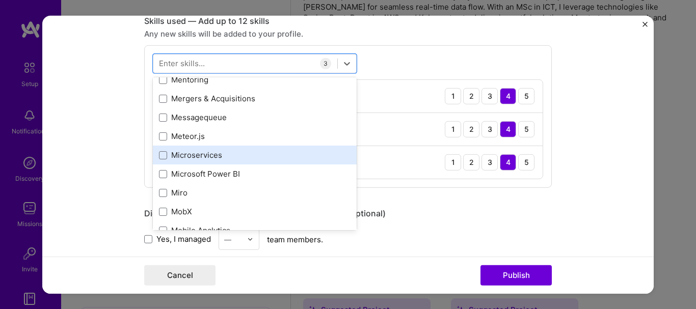
scroll to position [3925, 0]
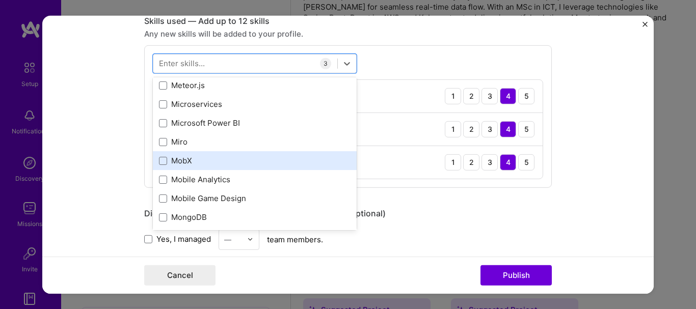
click at [159, 104] on span at bounding box center [163, 104] width 8 height 8
click at [0, 0] on input "checkbox" at bounding box center [0, 0] width 0 height 0
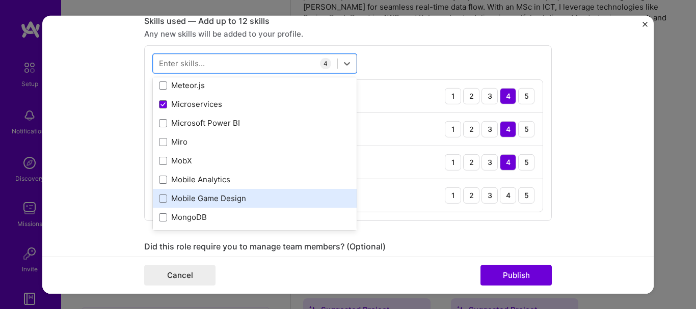
scroll to position [3975, 0]
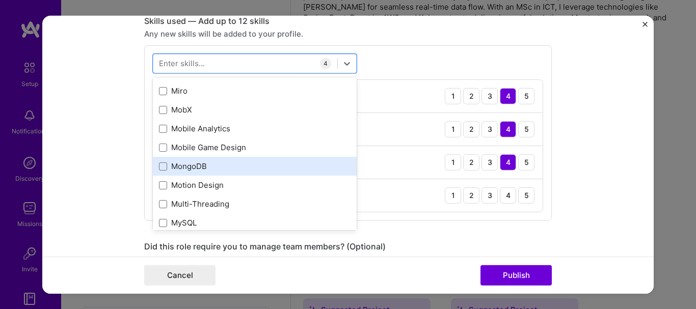
click at [192, 170] on div "MongoDB" at bounding box center [255, 166] width 192 height 11
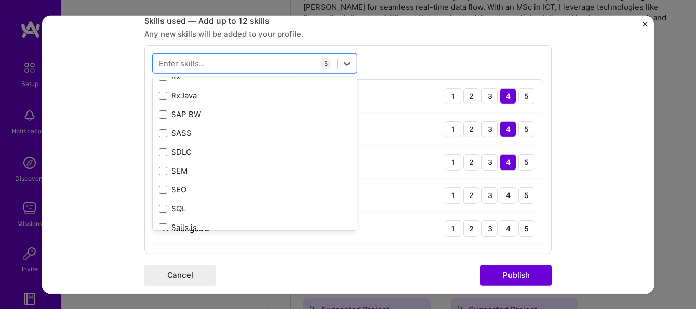
scroll to position [5504, 0]
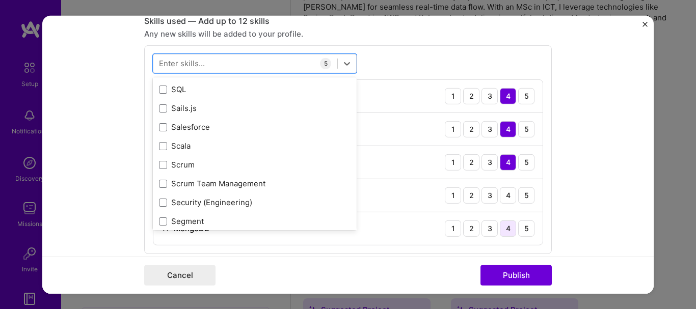
click at [504, 230] on div "4" at bounding box center [508, 228] width 16 height 16
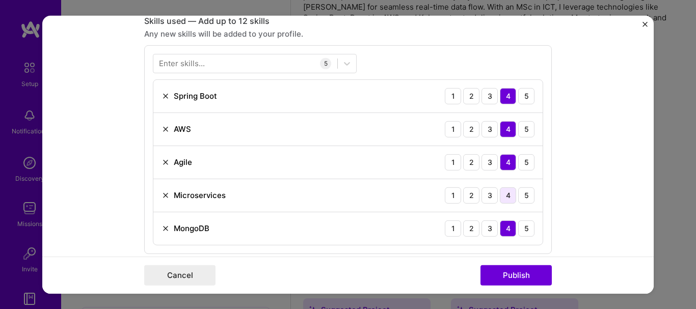
click at [507, 192] on div "4" at bounding box center [508, 195] width 16 height 16
click at [468, 230] on div "2" at bounding box center [471, 228] width 16 height 16
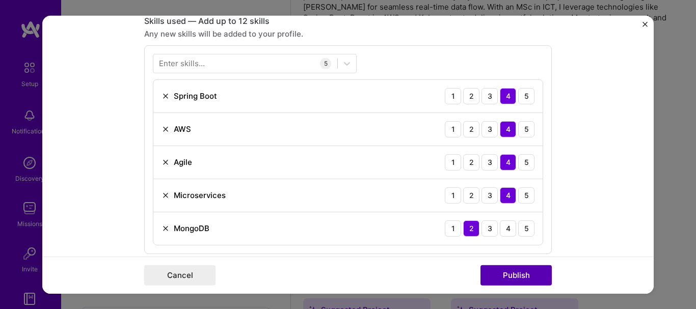
click at [511, 274] on button "Publish" at bounding box center [516, 276] width 71 height 20
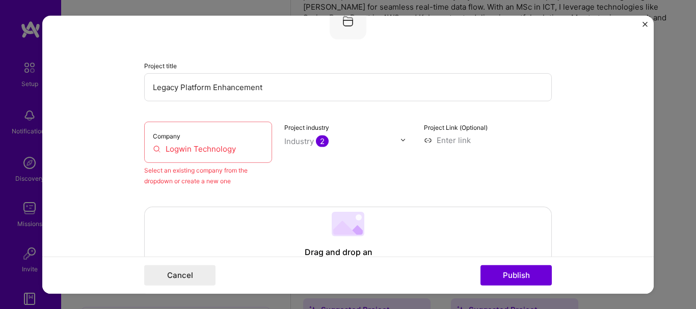
scroll to position [67, 0]
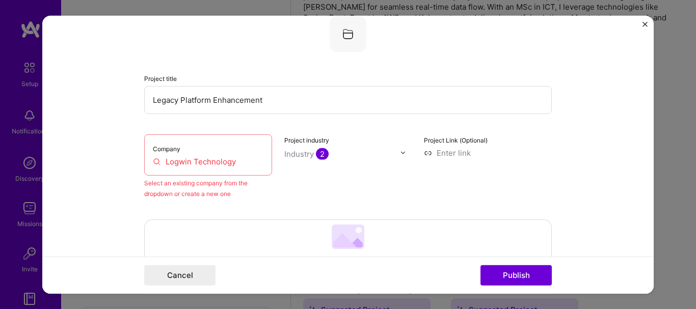
click at [199, 161] on input "Logwin Technology" at bounding box center [208, 161] width 111 height 11
click at [246, 166] on input "Logwin Technology" at bounding box center [208, 161] width 111 height 11
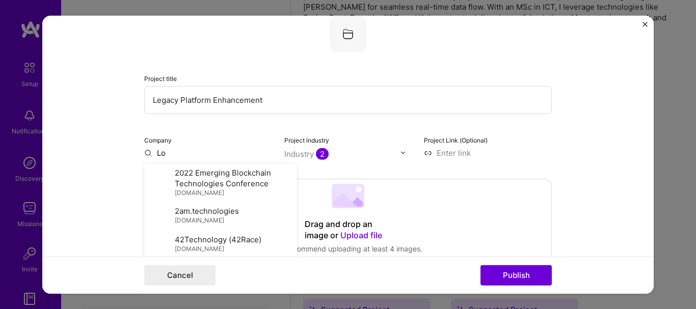
type input "L"
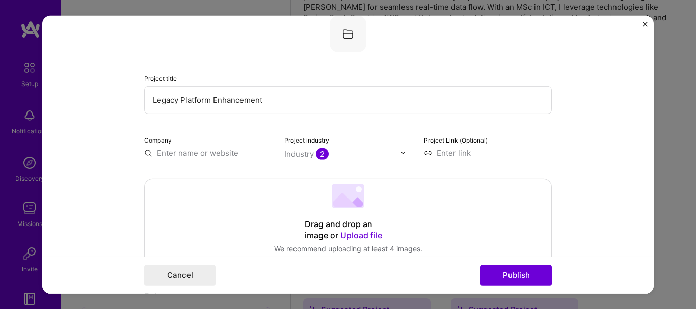
paste input "Logwin Technology"
type input "Logwin Technology"
click at [232, 177] on div "Logwin Technology" at bounding box center [241, 176] width 80 height 18
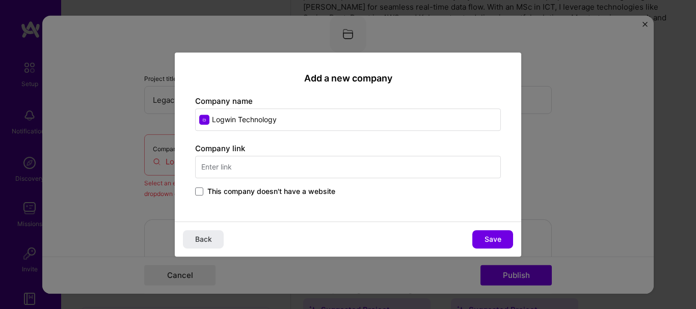
click at [220, 191] on span "This company doesn't have a website" at bounding box center [271, 192] width 128 height 10
click at [0, 0] on input "This company doesn't have a website" at bounding box center [0, 0] width 0 height 0
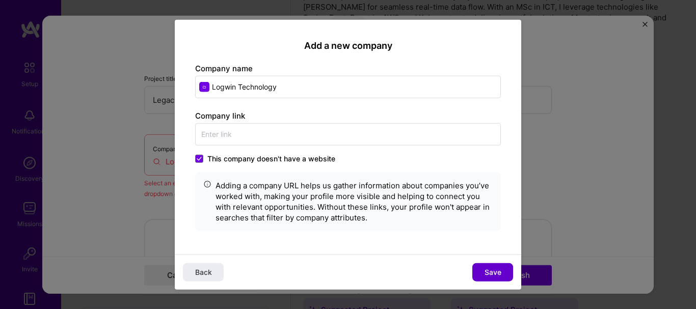
click at [490, 272] on span "Save" at bounding box center [493, 273] width 17 height 10
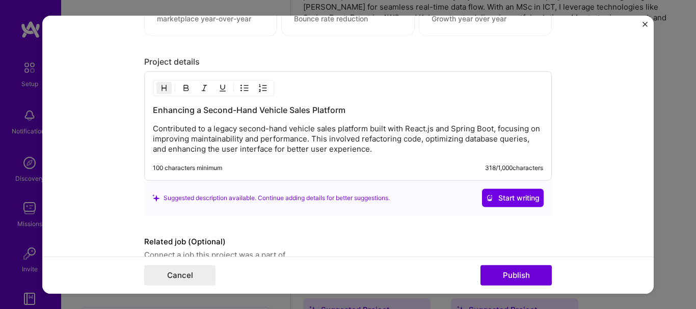
scroll to position [1038, 0]
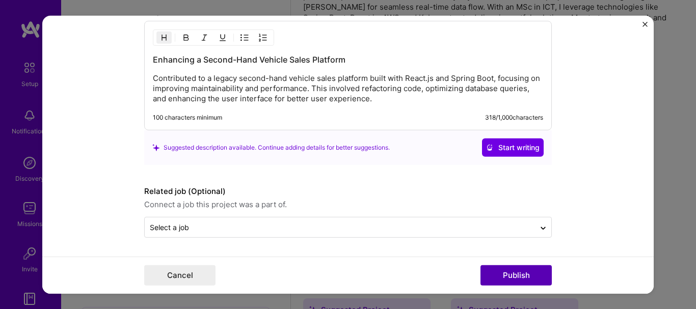
click at [503, 272] on button "Publish" at bounding box center [516, 276] width 71 height 20
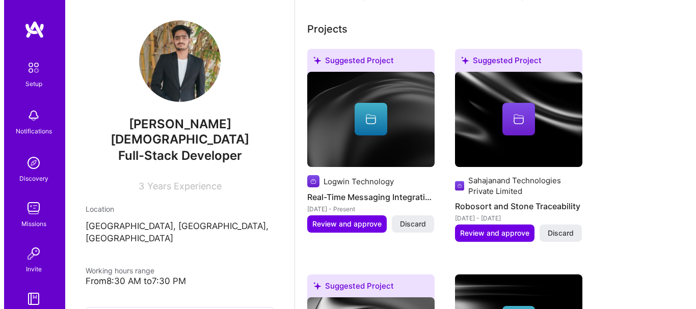
scroll to position [348, 0]
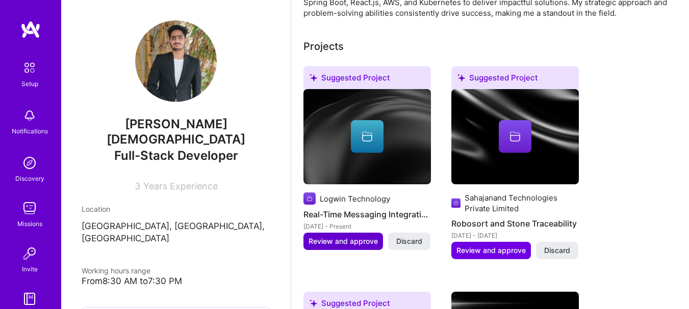
click at [365, 234] on button "Review and approve" at bounding box center [343, 241] width 80 height 17
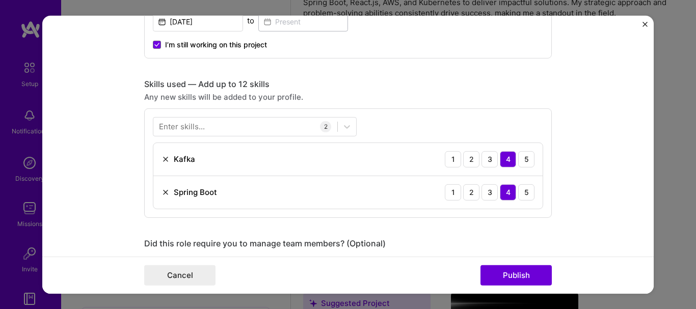
scroll to position [510, 0]
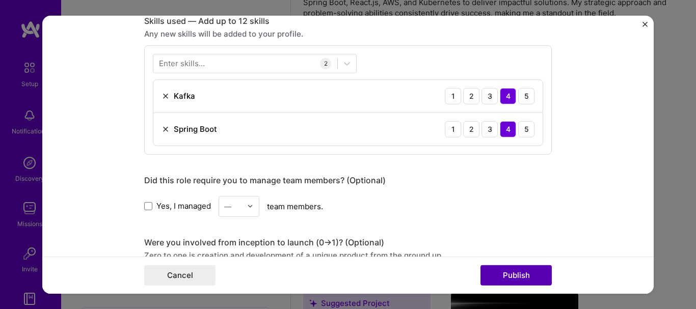
click at [508, 276] on button "Publish" at bounding box center [516, 276] width 71 height 20
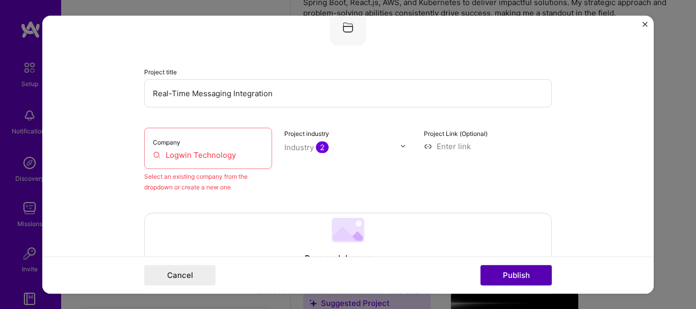
scroll to position [67, 0]
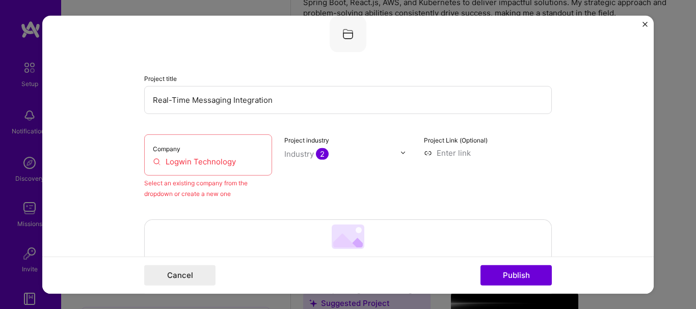
click at [250, 160] on input "Logwin Technology" at bounding box center [208, 161] width 111 height 11
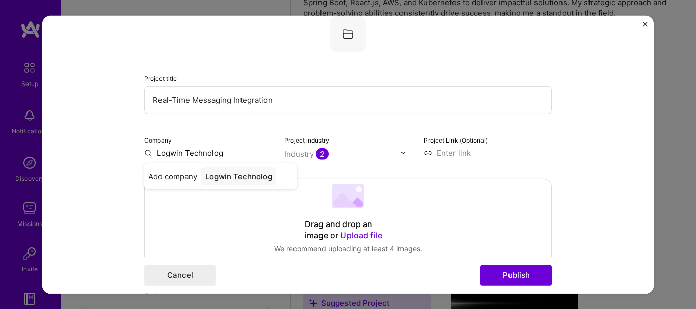
type input "Logwin Technology"
click at [237, 178] on div "Logwin Technology" at bounding box center [241, 176] width 80 height 18
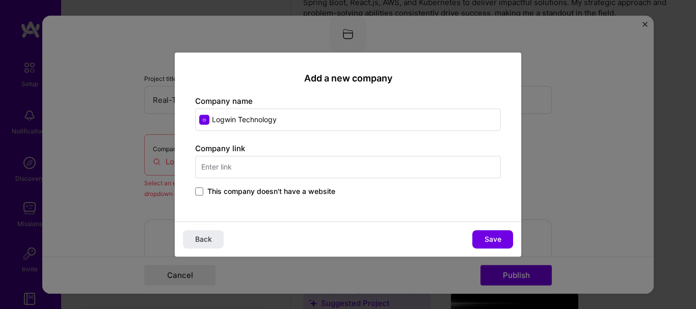
click at [209, 194] on span "This company doesn't have a website" at bounding box center [271, 192] width 128 height 10
click at [0, 0] on input "This company doesn't have a website" at bounding box center [0, 0] width 0 height 0
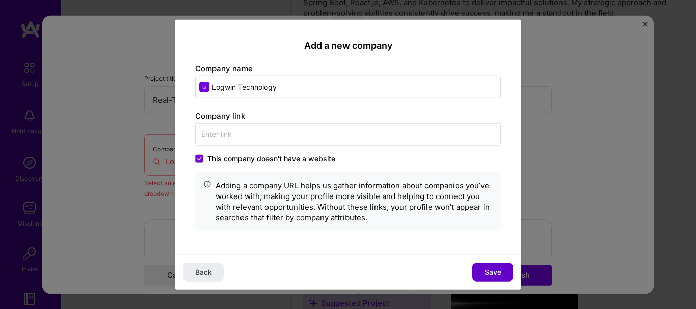
click at [482, 273] on button "Save" at bounding box center [492, 273] width 41 height 18
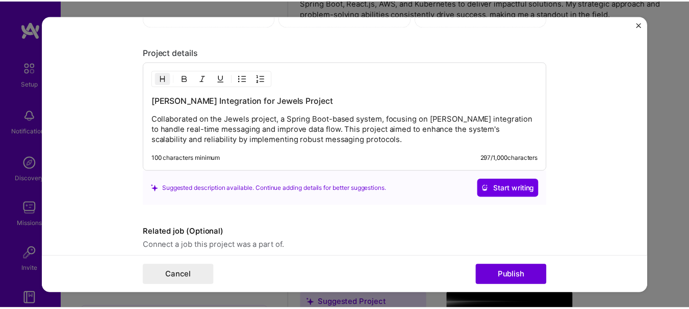
scroll to position [938, 0]
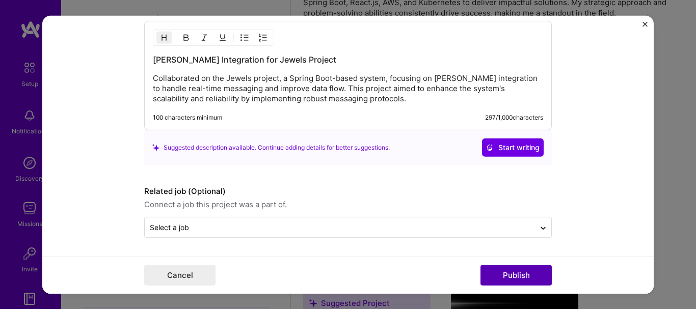
click at [509, 271] on button "Publish" at bounding box center [516, 276] width 71 height 20
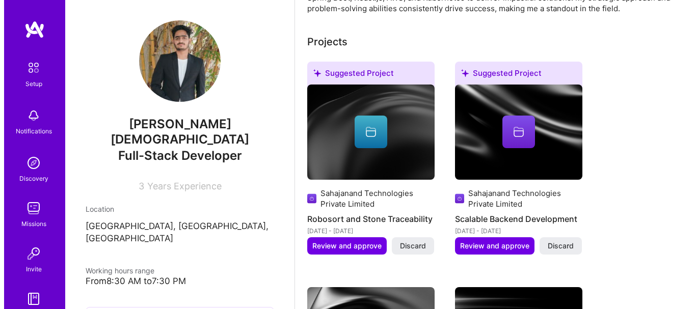
scroll to position [348, 0]
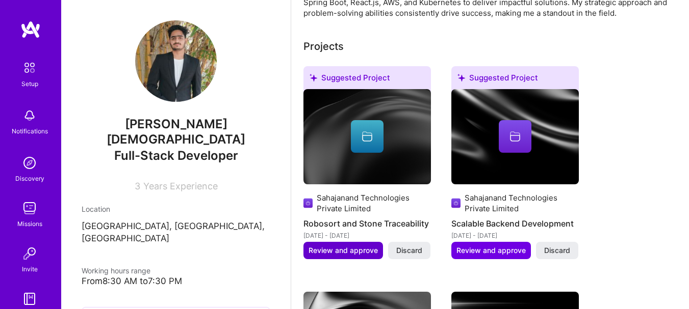
click at [345, 247] on span "Review and approve" at bounding box center [342, 251] width 69 height 10
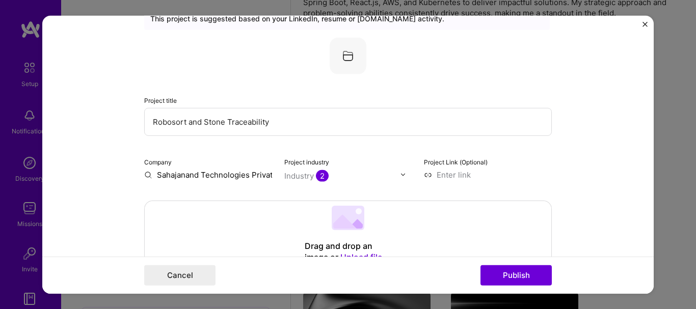
scroll to position [51, 0]
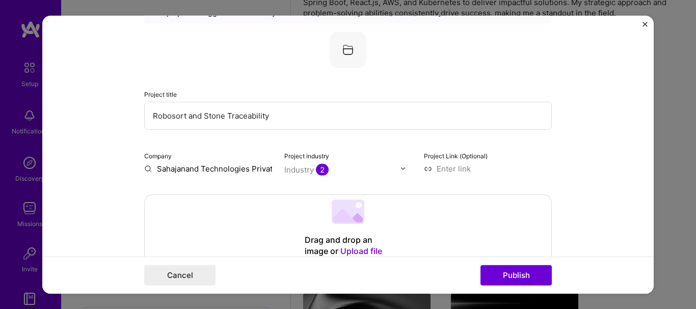
click at [269, 171] on div "Company Sahajanand Technologies Private Limited Project industry Industry 2 Pro…" at bounding box center [348, 162] width 408 height 24
click at [266, 164] on input "Sahajanand Technologies Private Limited" at bounding box center [208, 168] width 128 height 11
click at [269, 165] on div "Company Sahajanand Technologies Private Limited Project industry Industry 2 Pro…" at bounding box center [348, 162] width 408 height 24
click at [265, 170] on input "Sahajanand Technologies Private Limited" at bounding box center [208, 168] width 128 height 11
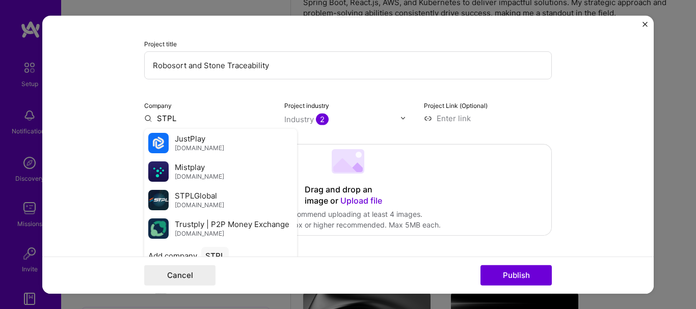
scroll to position [102, 0]
click at [227, 193] on div "STPLGlobal [DOMAIN_NAME]" at bounding box center [220, 199] width 153 height 29
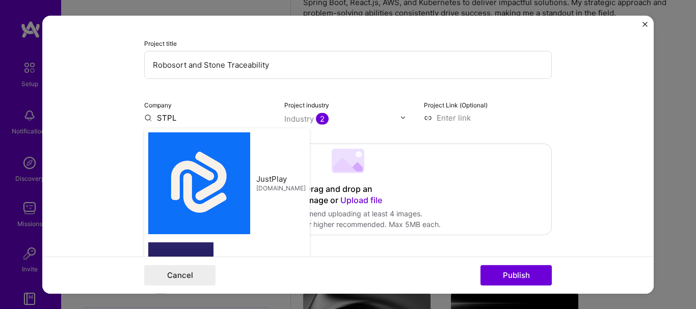
type input "STPLGlobal"
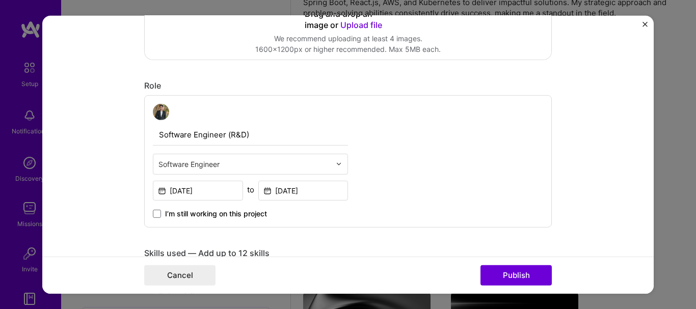
scroll to position [357, 0]
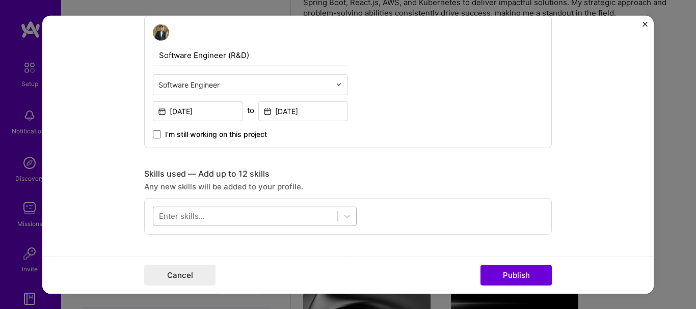
click at [299, 214] on div at bounding box center [245, 216] width 184 height 17
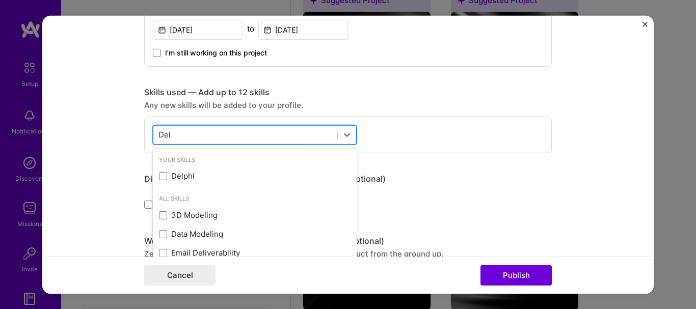
scroll to position [510, 0]
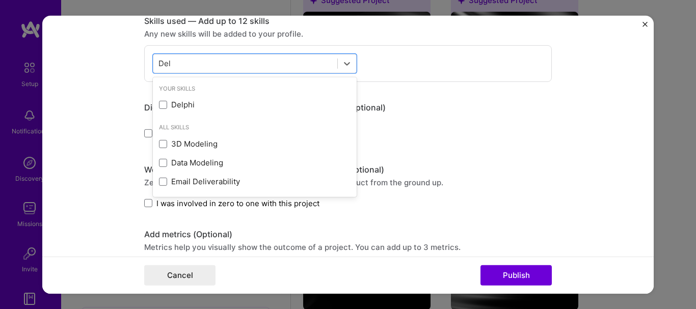
click at [213, 95] on div "Your Skills Delphi" at bounding box center [255, 98] width 204 height 39
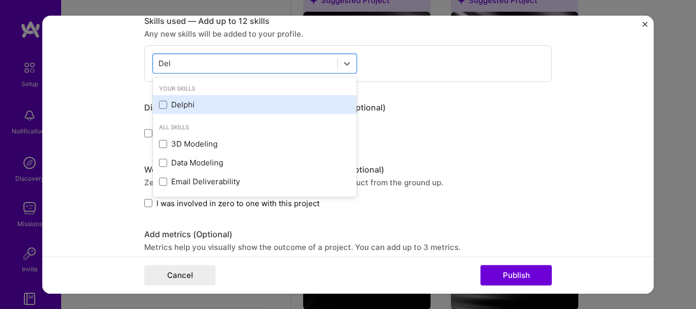
click at [218, 106] on div "Delphi" at bounding box center [255, 104] width 192 height 11
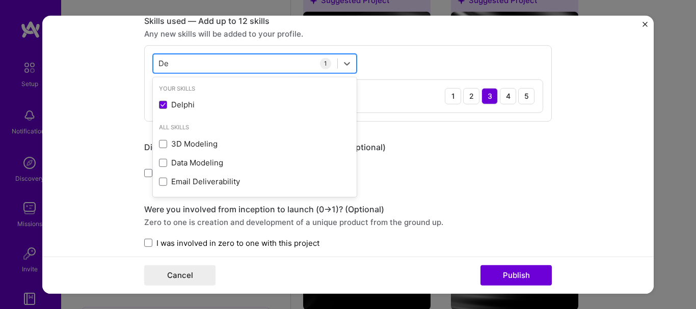
type input "D"
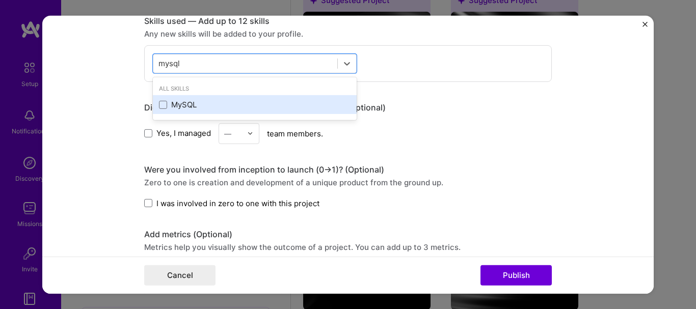
click at [241, 106] on div "MySQL" at bounding box center [255, 104] width 192 height 11
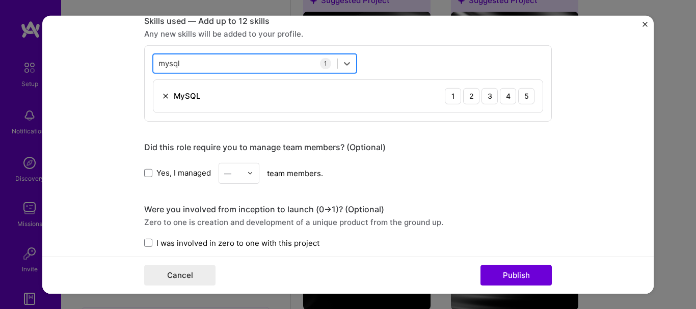
click at [245, 57] on div "mysql mysql" at bounding box center [245, 63] width 184 height 17
type input "m"
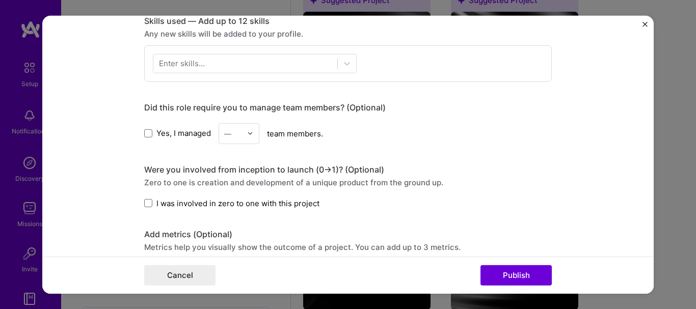
click at [480, 118] on div "Did this role require you to manage team members? (Optional) Yes, I managed — t…" at bounding box center [348, 123] width 408 height 42
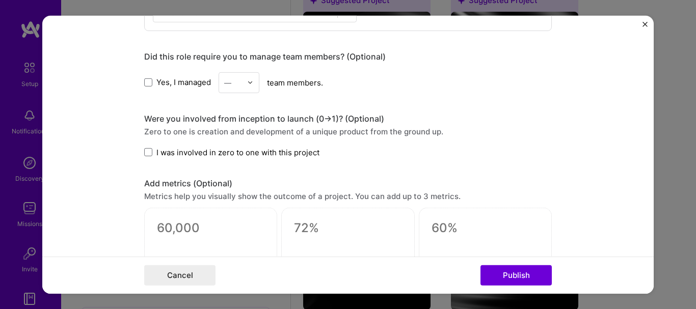
scroll to position [459, 0]
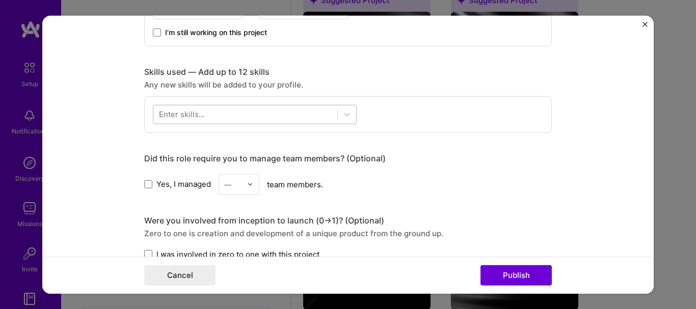
click at [207, 109] on div at bounding box center [245, 114] width 184 height 17
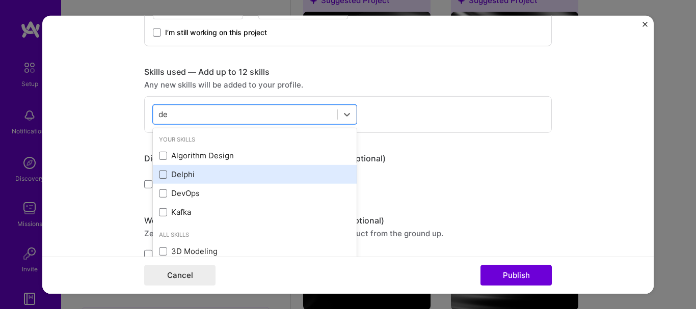
click at [163, 175] on span at bounding box center [163, 175] width 8 height 8
click at [0, 0] on input "checkbox" at bounding box center [0, 0] width 0 height 0
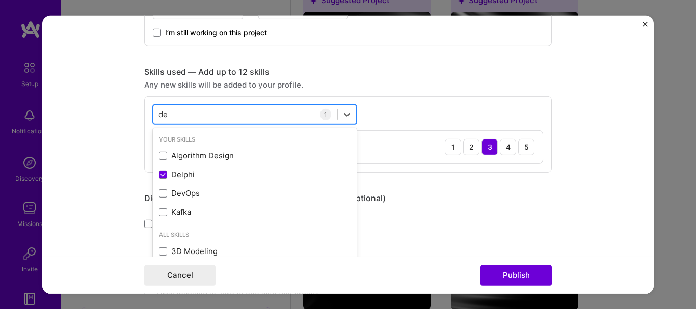
click at [220, 110] on div "de de" at bounding box center [245, 114] width 184 height 17
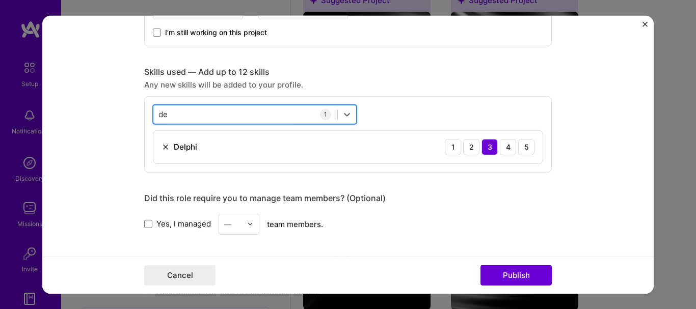
type input "d"
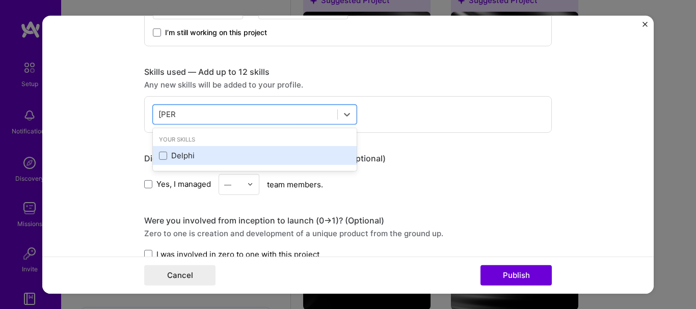
click at [185, 149] on div "Delphi" at bounding box center [255, 155] width 204 height 19
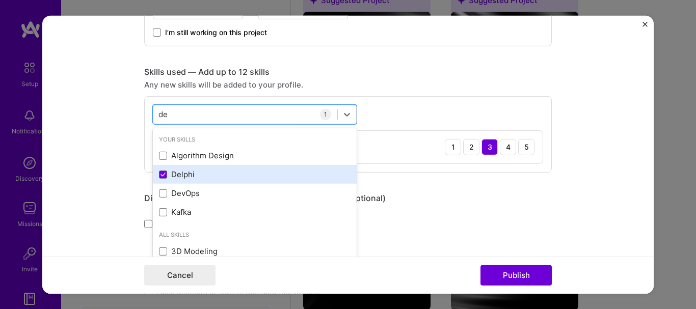
type input "d"
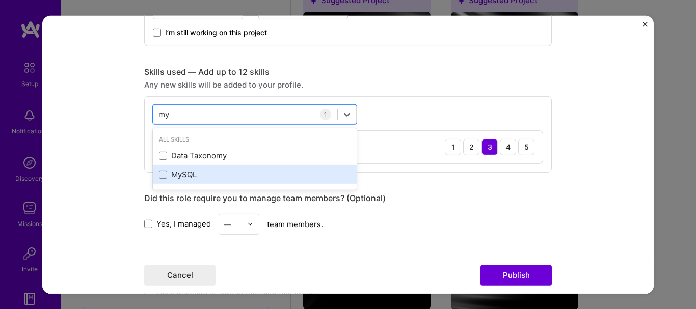
click at [232, 172] on div "MySQL" at bounding box center [255, 174] width 192 height 11
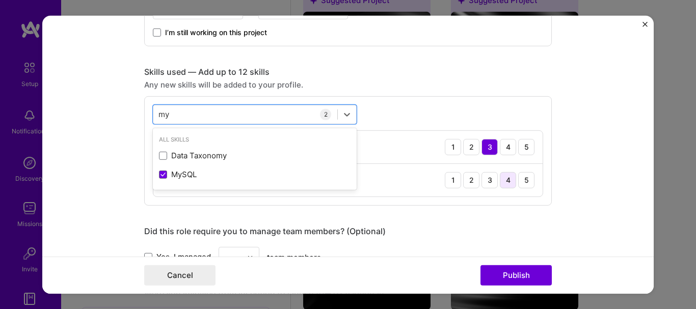
type input "my"
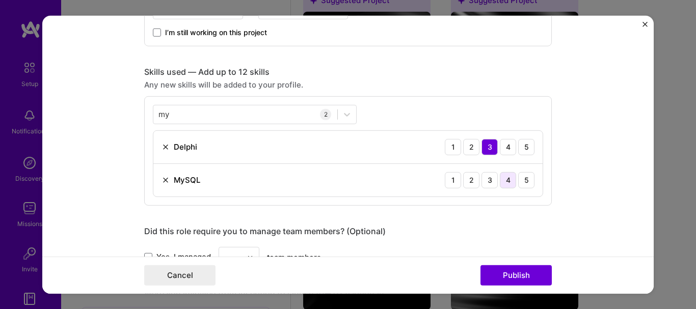
click at [503, 180] on div "4" at bounding box center [508, 180] width 16 height 16
click at [576, 175] on form "Editing suggested project This project is suggested based on your LinkedIn, res…" at bounding box center [348, 154] width 612 height 278
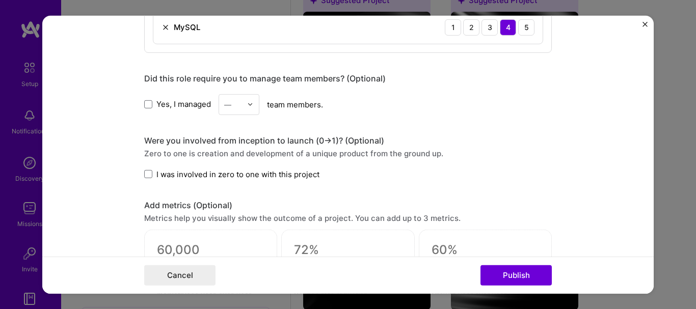
click at [156, 99] on span "Yes, I managed" at bounding box center [183, 104] width 55 height 11
click at [0, 0] on input "Yes, I managed" at bounding box center [0, 0] width 0 height 0
click at [241, 102] on div "—" at bounding box center [233, 104] width 28 height 20
click at [233, 138] on div "1" at bounding box center [239, 131] width 35 height 19
click at [202, 174] on span "I was involved in zero to one with this project" at bounding box center [237, 174] width 163 height 11
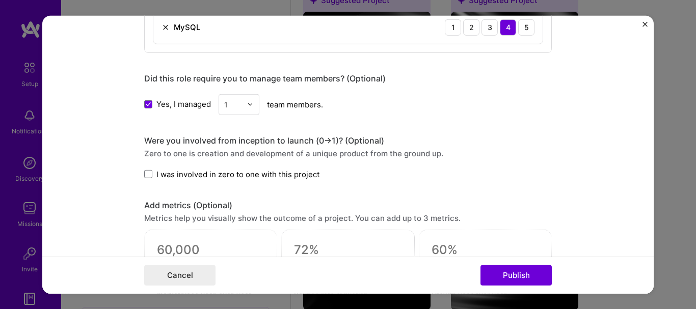
click at [0, 0] on input "I was involved in zero to one with this project" at bounding box center [0, 0] width 0 height 0
click at [202, 174] on span "I was involved in zero to one with this project" at bounding box center [237, 174] width 163 height 11
click at [0, 0] on input "I was involved in zero to one with this project" at bounding box center [0, 0] width 0 height 0
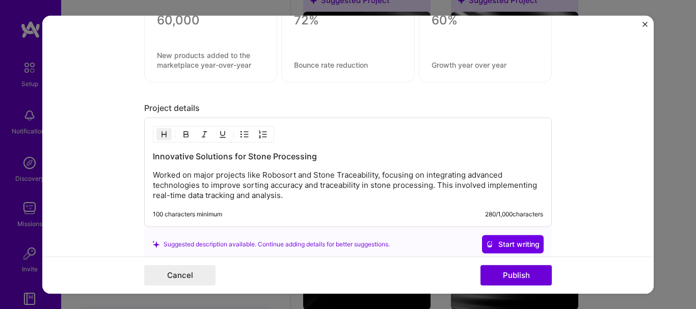
scroll to position [938, 0]
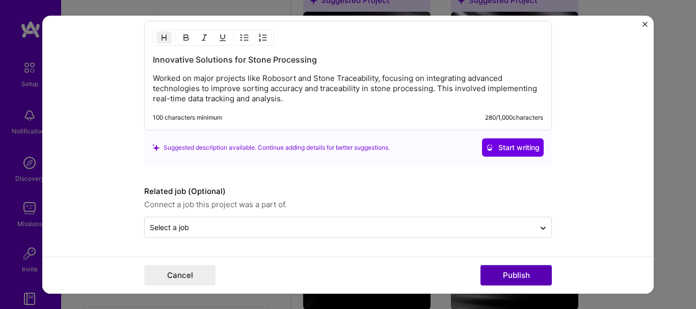
click at [503, 272] on button "Publish" at bounding box center [516, 276] width 71 height 20
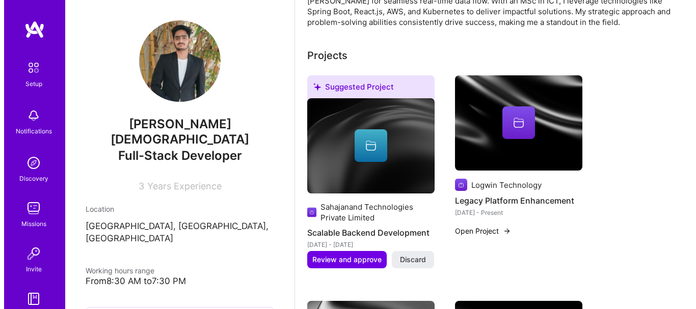
scroll to position [476, 0]
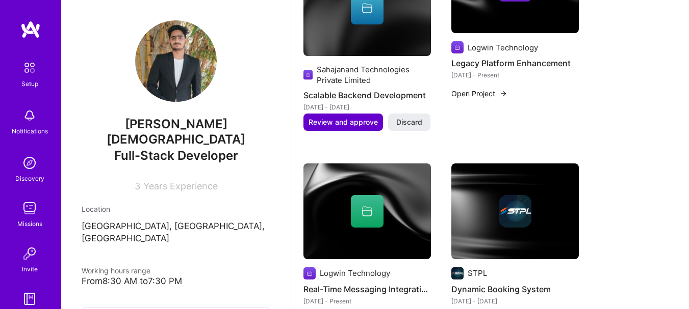
click at [340, 123] on span "Review and approve" at bounding box center [342, 122] width 69 height 10
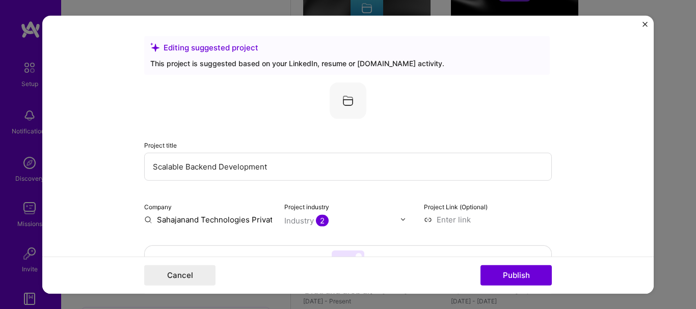
scroll to position [153, 0]
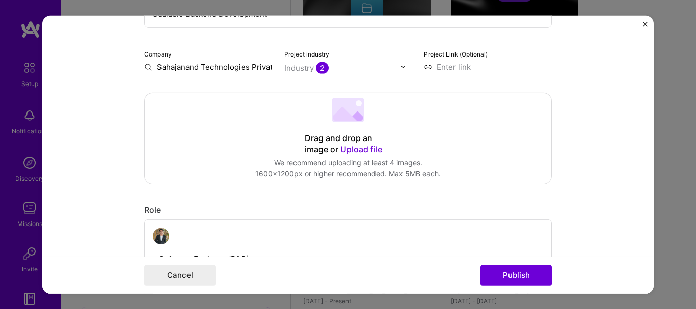
click at [214, 69] on input "Sahajanand Technologies Private Limited" at bounding box center [208, 66] width 128 height 11
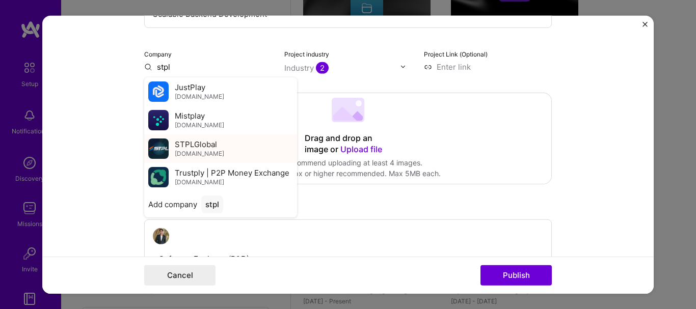
click at [199, 157] on div "STPLGlobal [DOMAIN_NAME]" at bounding box center [199, 148] width 49 height 19
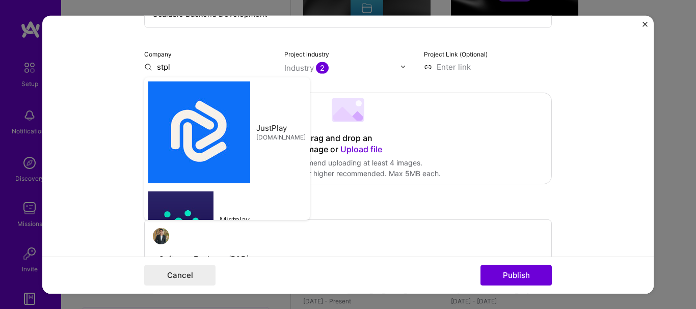
type input "STPLGlobal"
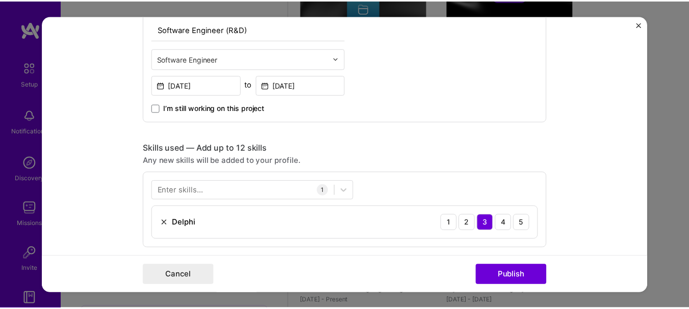
scroll to position [510, 0]
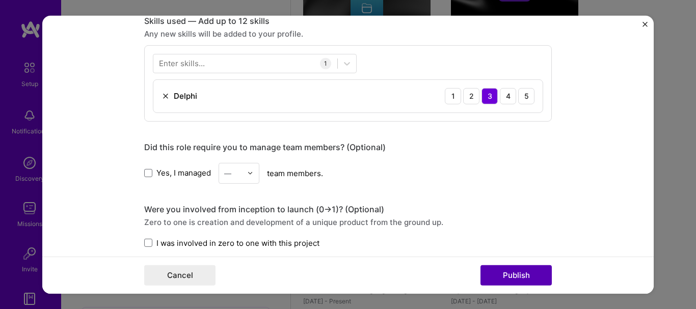
click at [522, 270] on button "Publish" at bounding box center [516, 276] width 71 height 20
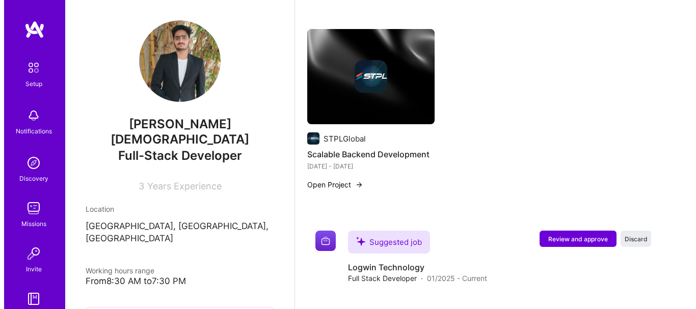
scroll to position [782, 0]
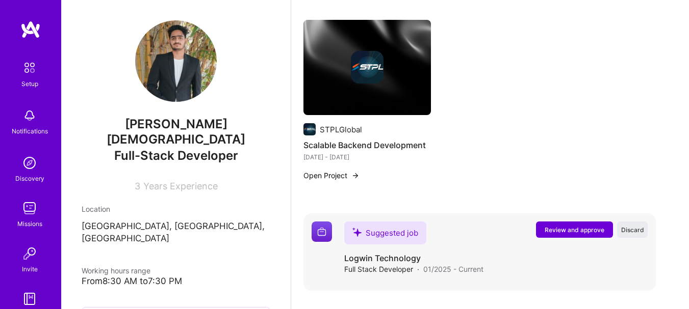
click at [585, 230] on span "Review and approve" at bounding box center [574, 230] width 60 height 9
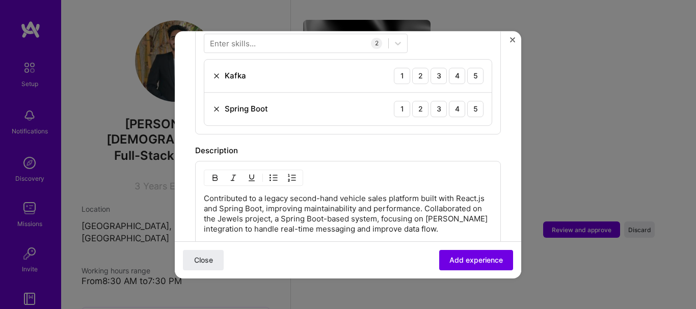
scroll to position [357, 0]
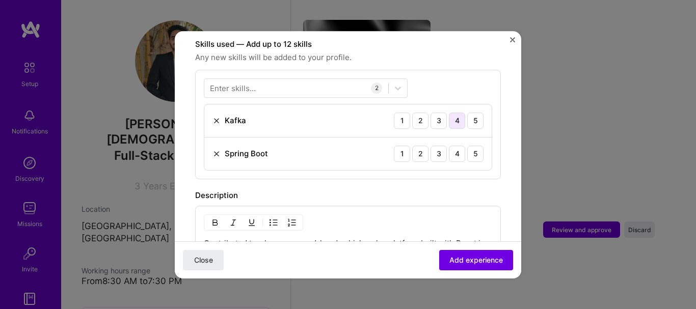
click at [449, 113] on div "4" at bounding box center [457, 121] width 16 height 16
click at [450, 146] on div "4" at bounding box center [457, 154] width 16 height 16
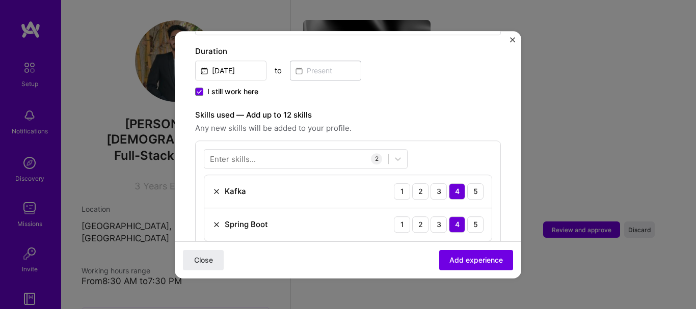
scroll to position [255, 0]
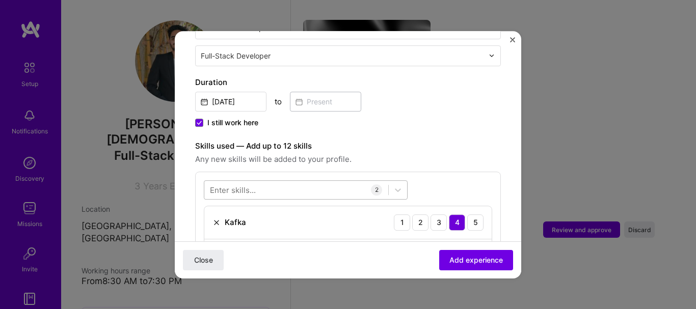
click at [332, 181] on div at bounding box center [296, 189] width 184 height 17
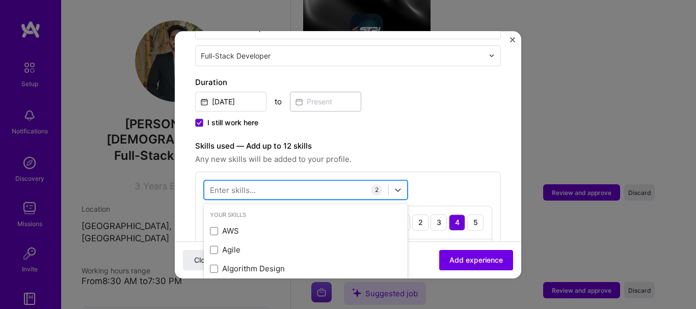
scroll to position [823, 0]
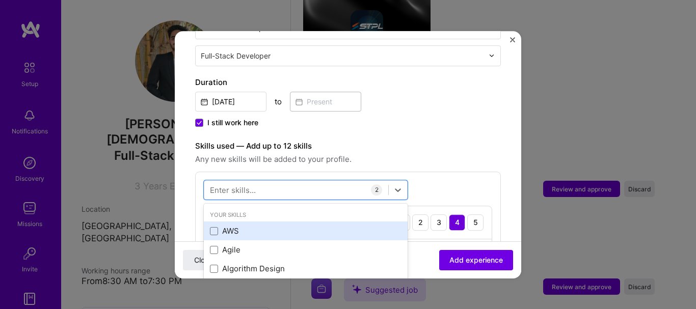
click at [260, 226] on div "AWS" at bounding box center [306, 231] width 192 height 11
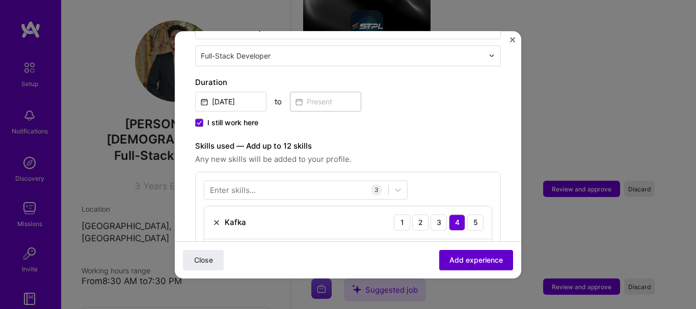
click at [453, 258] on span "Add experience" at bounding box center [477, 260] width 54 height 10
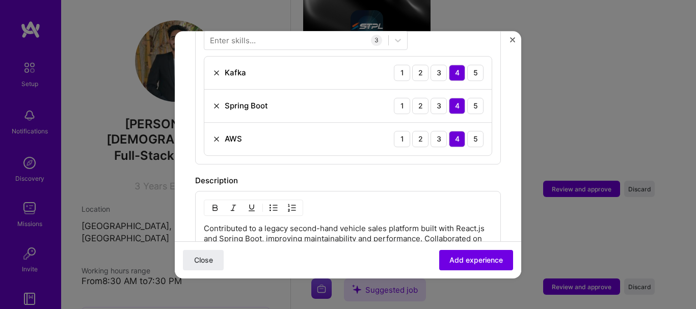
scroll to position [561, 0]
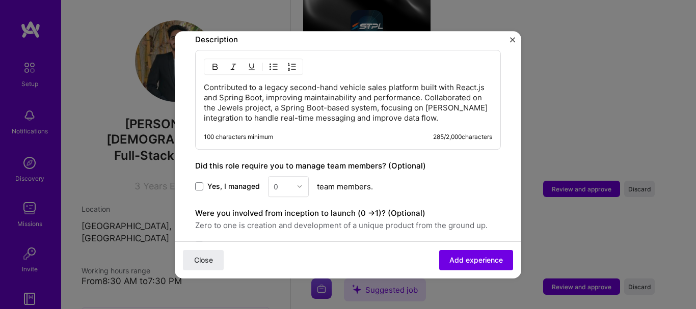
click at [301, 176] on div "0" at bounding box center [288, 186] width 41 height 21
drag, startPoint x: 202, startPoint y: 177, endPoint x: 213, endPoint y: 179, distance: 10.8
click at [203, 182] on span at bounding box center [199, 186] width 8 height 8
click at [0, 0] on input "Yes, I managed" at bounding box center [0, 0] width 0 height 0
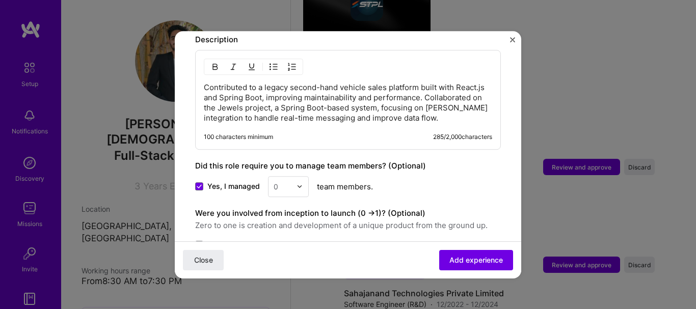
click at [293, 177] on div "0" at bounding box center [283, 187] width 28 height 20
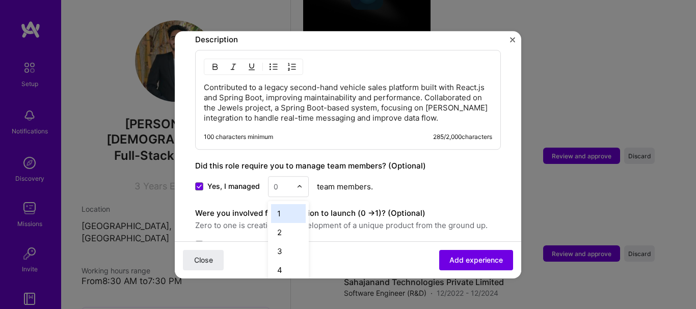
scroll to position [861, 0]
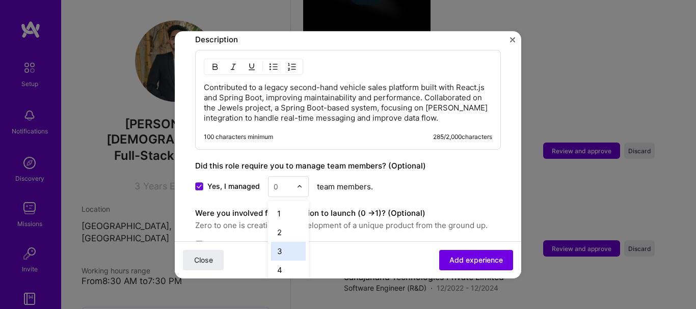
click at [281, 242] on div "3" at bounding box center [288, 251] width 35 height 19
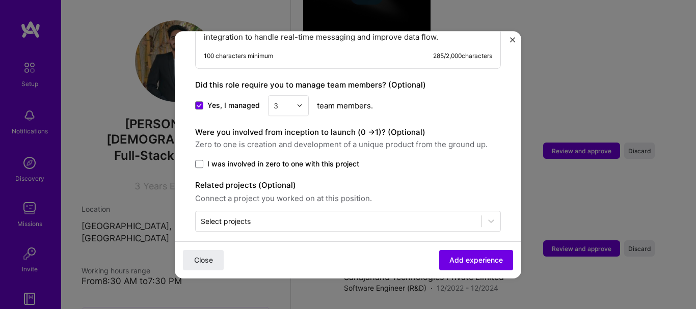
click at [285, 159] on span "I was involved in zero to one with this project" at bounding box center [283, 164] width 152 height 10
click at [0, 0] on input "I was involved in zero to one with this project" at bounding box center [0, 0] width 0 height 0
click at [464, 267] on button "Add experience" at bounding box center [476, 260] width 74 height 20
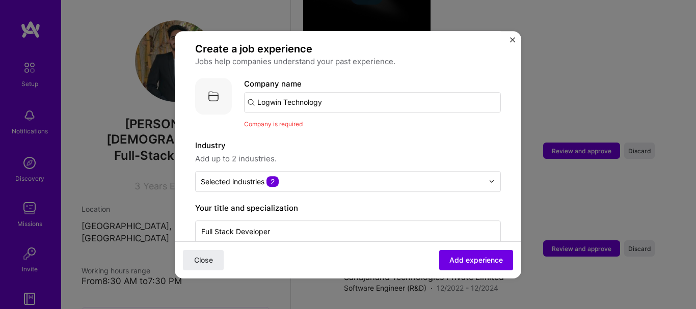
scroll to position [0, 0]
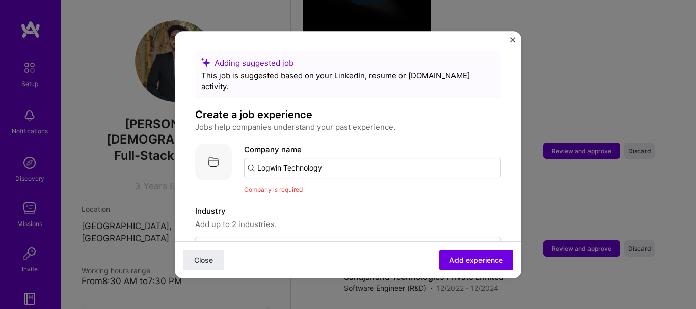
click at [366, 158] on input "Logwin Technology" at bounding box center [372, 168] width 257 height 20
type input "Logwin Technology"
click at [362, 188] on div "Logwin Technology" at bounding box center [341, 197] width 80 height 18
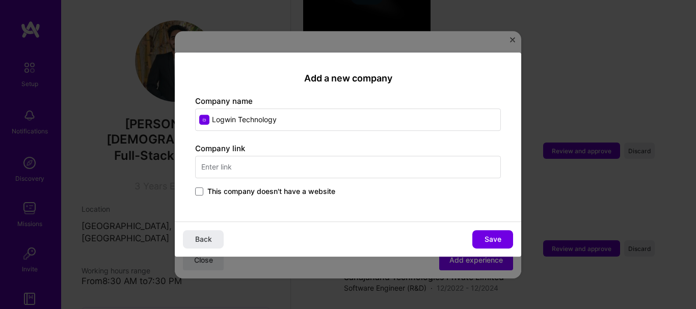
click at [257, 197] on span "This company doesn't have a website" at bounding box center [271, 192] width 128 height 10
click at [0, 0] on input "This company doesn't have a website" at bounding box center [0, 0] width 0 height 0
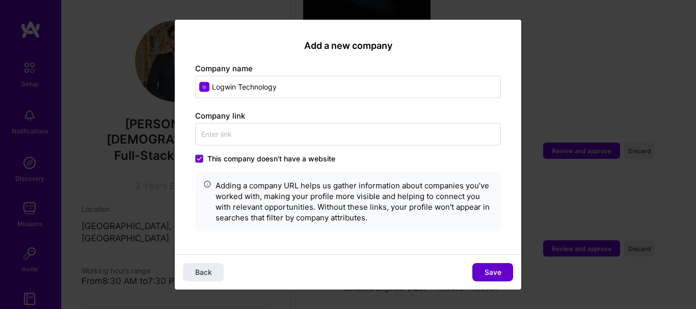
click at [483, 269] on button "Save" at bounding box center [492, 273] width 41 height 18
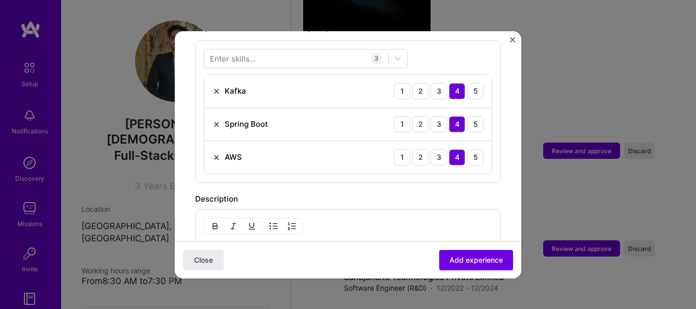
scroll to position [408, 0]
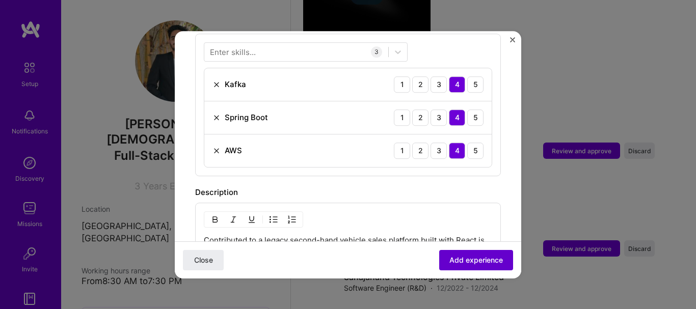
click at [452, 256] on span "Add experience" at bounding box center [477, 260] width 54 height 10
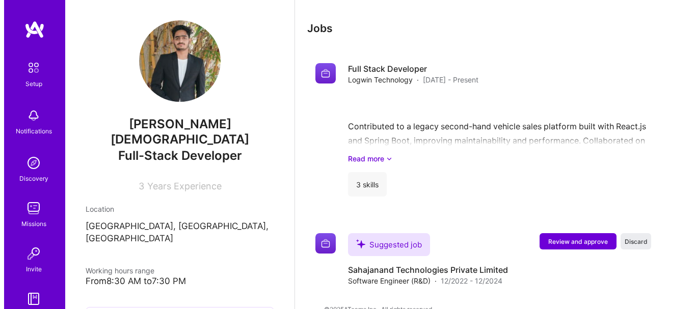
scroll to position [991, 0]
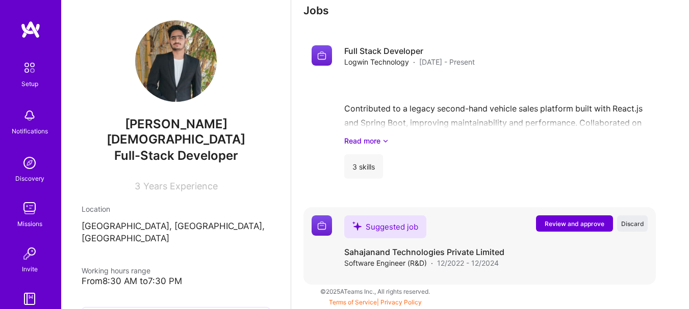
click at [578, 221] on span "Review and approve" at bounding box center [574, 224] width 60 height 9
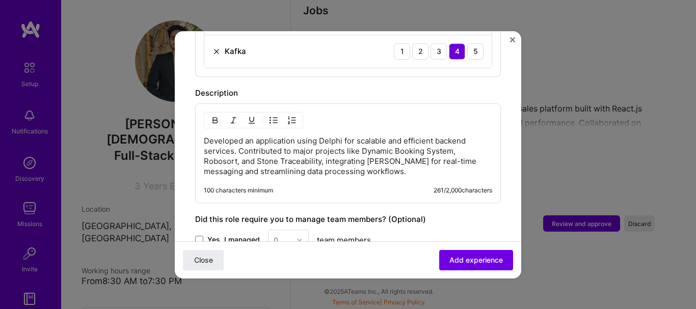
scroll to position [510, 0]
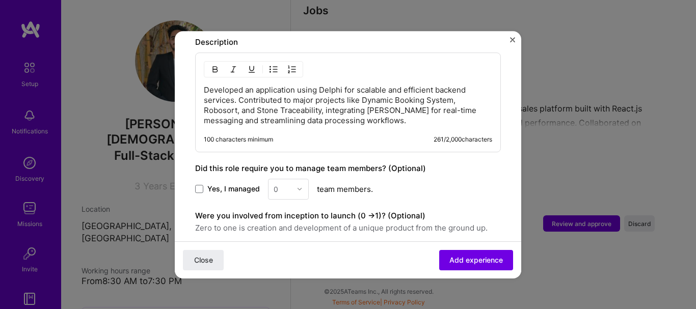
click at [213, 184] on span "Yes, I managed" at bounding box center [233, 189] width 52 height 10
click at [0, 0] on input "Yes, I managed" at bounding box center [0, 0] width 0 height 0
click at [289, 184] on input "text" at bounding box center [283, 189] width 18 height 11
click at [279, 211] on div "1" at bounding box center [288, 216] width 35 height 19
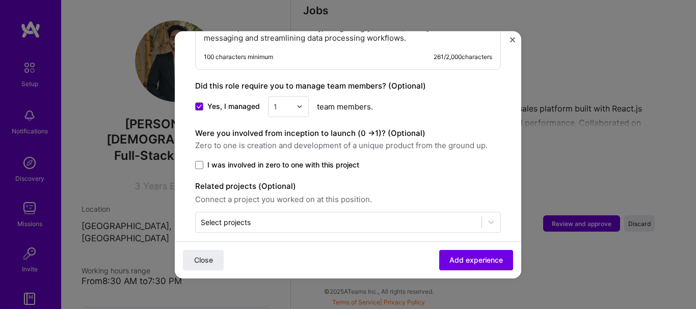
scroll to position [593, 0]
click at [476, 264] on span "Add experience" at bounding box center [477, 260] width 54 height 10
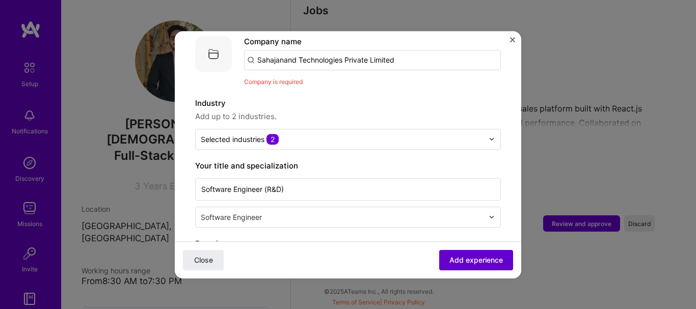
scroll to position [102, 0]
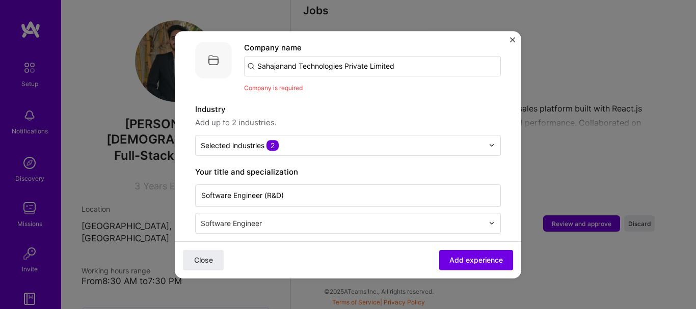
drag, startPoint x: 409, startPoint y: 55, endPoint x: 202, endPoint y: 94, distance: 210.2
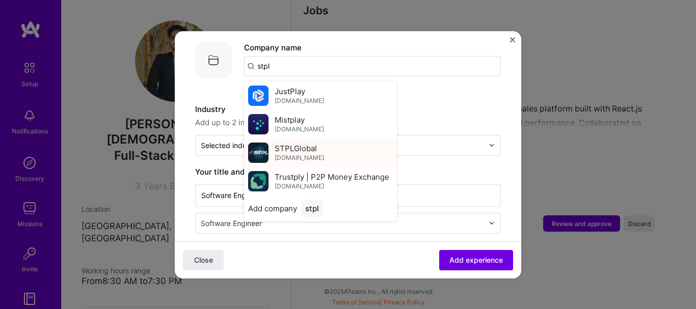
click at [293, 143] on span "STPLGlobal" at bounding box center [296, 148] width 42 height 11
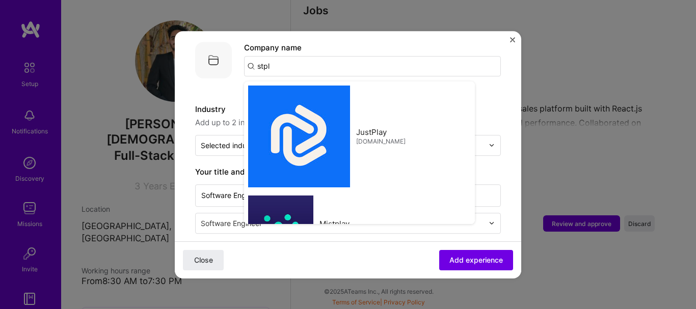
type input "STPLGlobal"
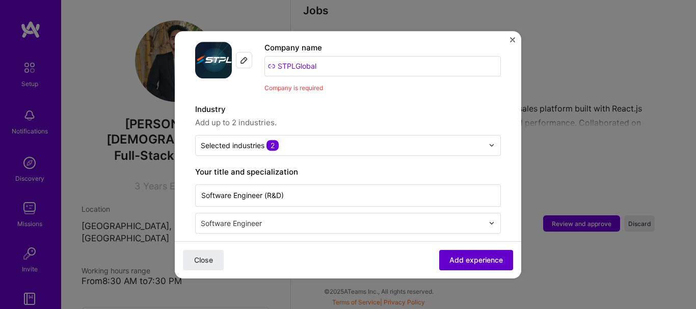
click at [487, 260] on span "Add experience" at bounding box center [477, 260] width 54 height 10
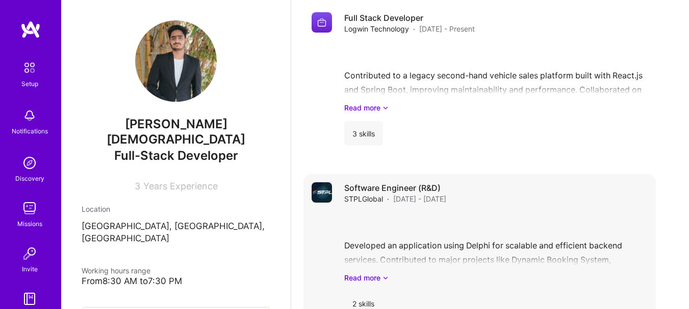
scroll to position [1064, 0]
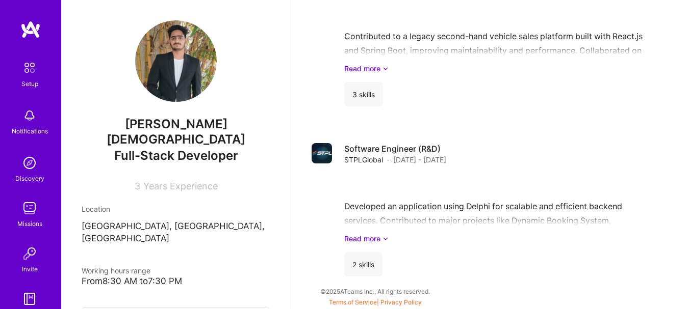
click at [397, 302] on link "Privacy Policy" at bounding box center [400, 303] width 41 height 8
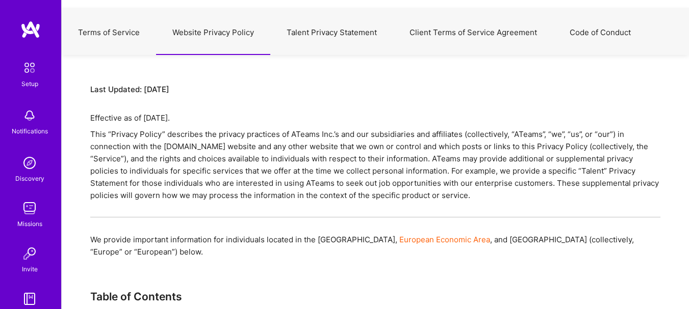
click at [337, 18] on button "Talent Privacy Statement" at bounding box center [331, 32] width 123 height 45
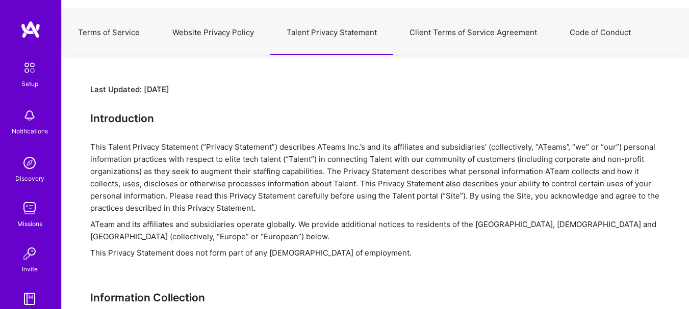
click at [338, 29] on button "Talent Privacy Statement" at bounding box center [331, 32] width 123 height 45
click at [436, 28] on button "Client Terms of Service Agreement" at bounding box center [473, 32] width 160 height 45
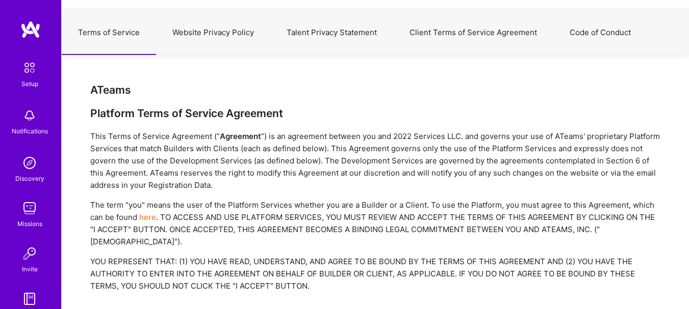
click at [578, 29] on button "Code of Conduct" at bounding box center [600, 32] width 94 height 45
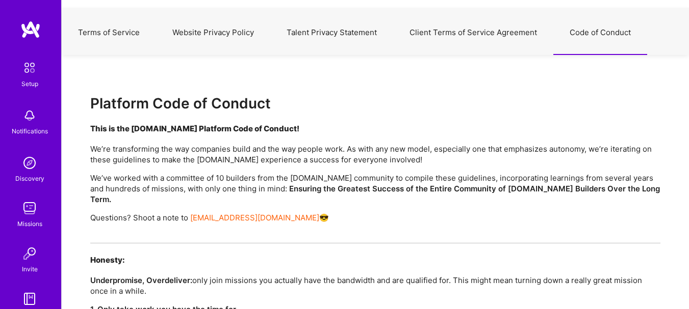
click at [492, 36] on button "Client Terms of Service Agreement" at bounding box center [473, 32] width 160 height 45
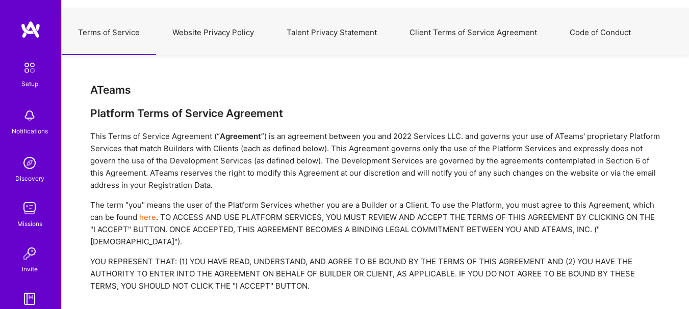
click at [13, 77] on link "Setup" at bounding box center [29, 73] width 63 height 32
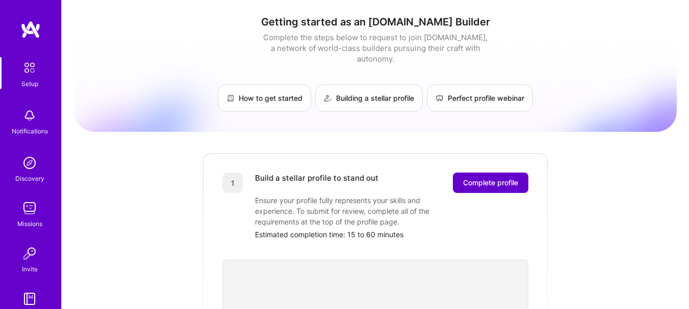
click at [464, 178] on span "Complete profile" at bounding box center [490, 183] width 55 height 10
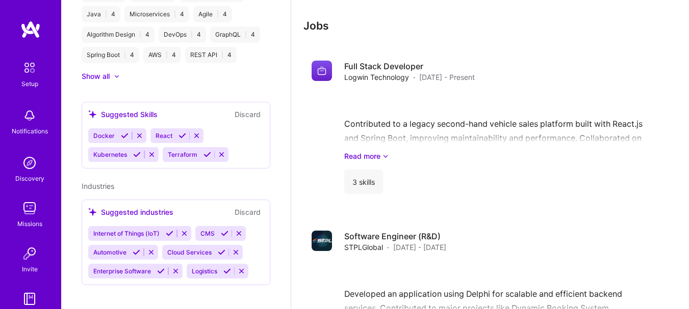
scroll to position [1064, 0]
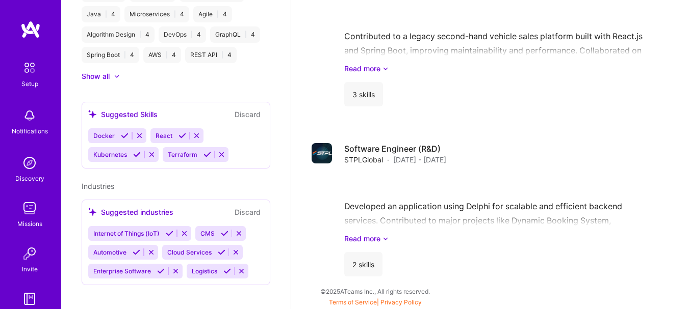
click at [405, 176] on div "Developed an application using Delphi for scalable and efficient backend servic…" at bounding box center [495, 208] width 303 height 71
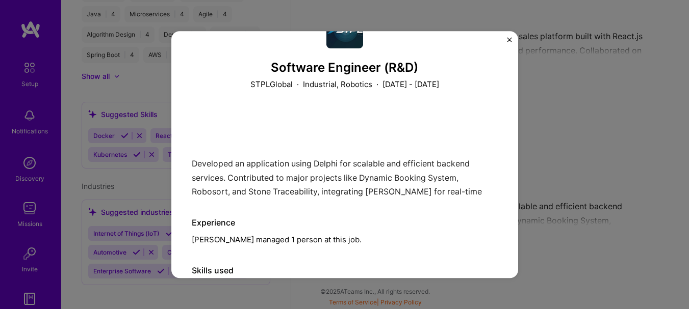
scroll to position [91, 0]
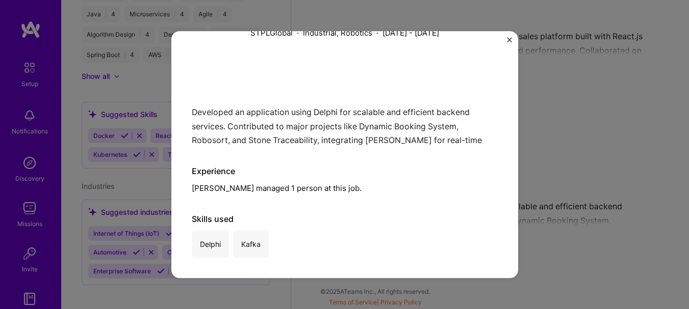
click at [509, 40] on img "Close" at bounding box center [509, 39] width 5 height 5
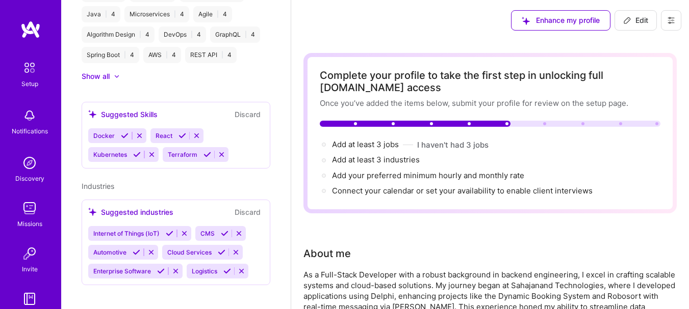
click at [519, 142] on div "Add at least 3 jobs → I haven't had 3 jobs" at bounding box center [490, 144] width 340 height 11
click at [514, 121] on div at bounding box center [490, 124] width 340 height 6
click at [539, 122] on div at bounding box center [490, 124] width 340 height 6
